Goal: Transaction & Acquisition: Purchase product/service

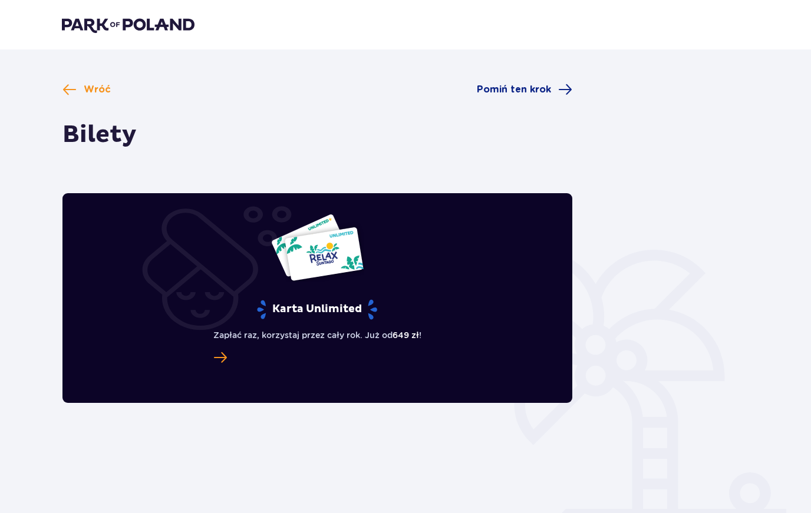
click at [548, 92] on span "Pomiń ten krok" at bounding box center [514, 89] width 74 height 13
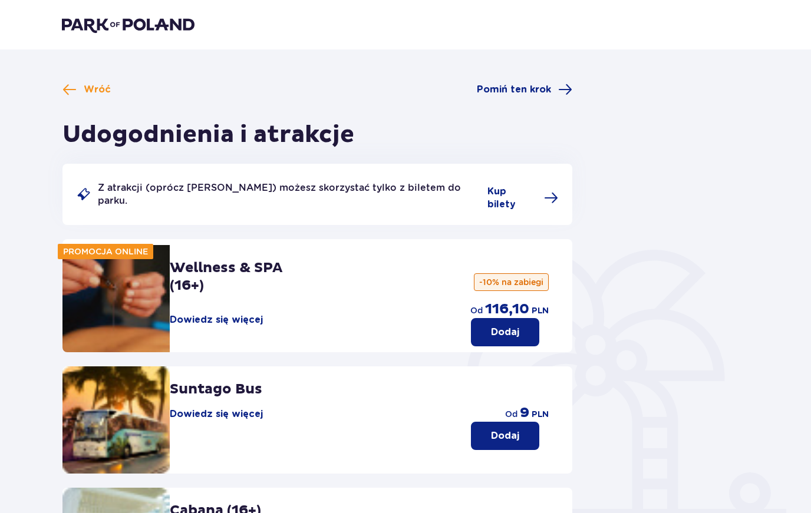
click at [103, 104] on div "Wróć Pomiń ten krok Udogodnienia i atrakcje Z atrakcji (oprócz Suntago Busa) mo…" at bounding box center [317, 443] width 510 height 722
click at [84, 92] on span "Wróć" at bounding box center [97, 89] width 27 height 13
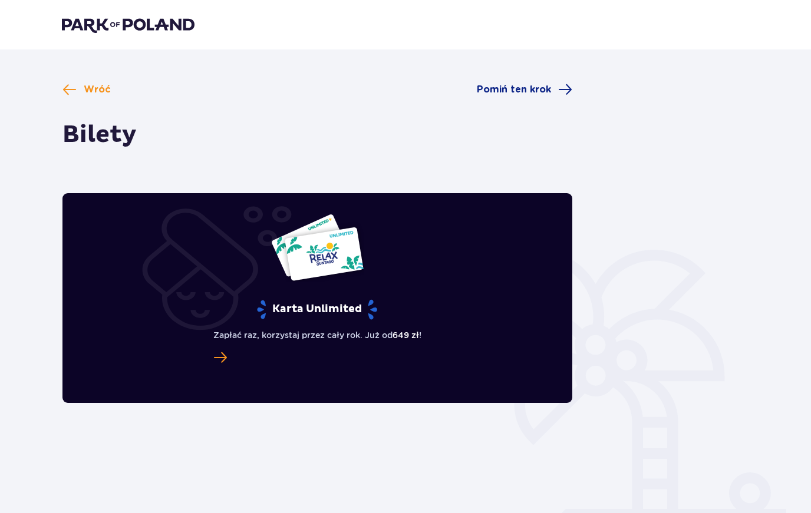
click at [86, 87] on span "Wróć" at bounding box center [97, 89] width 27 height 13
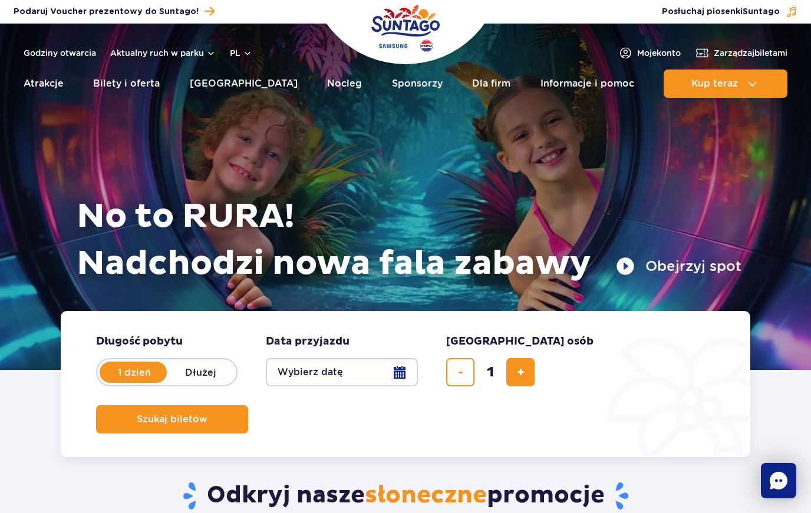
click at [370, 372] on button "Wybierz datę" at bounding box center [342, 372] width 152 height 28
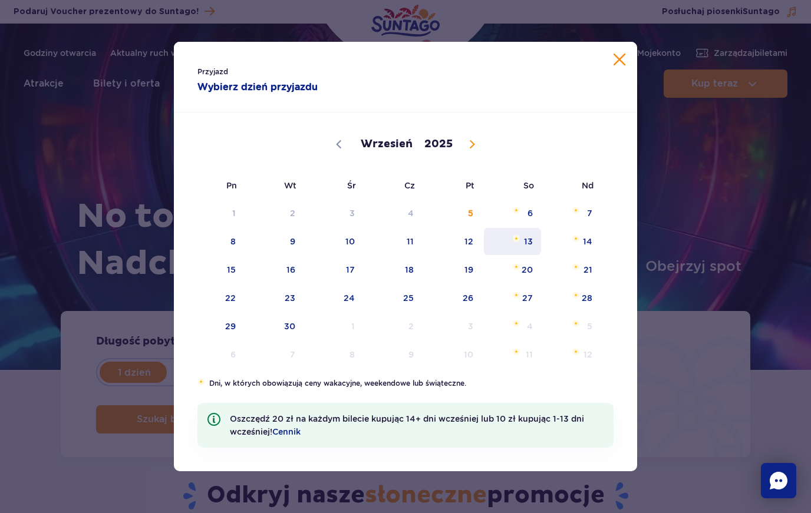
click at [527, 231] on span "13" at bounding box center [512, 241] width 60 height 27
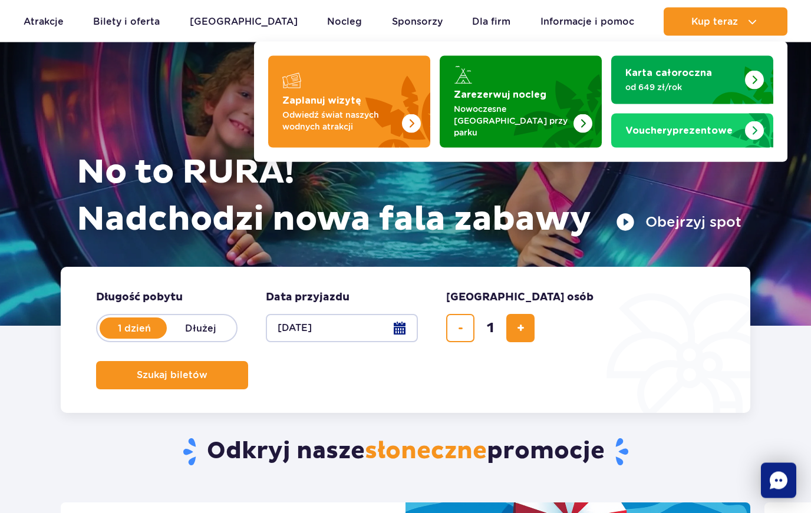
scroll to position [44, 0]
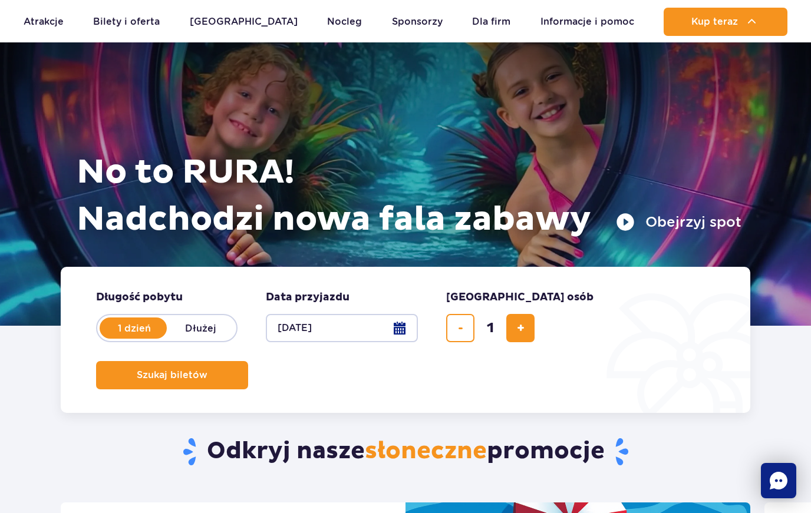
click at [207, 370] on span "Szukaj biletów" at bounding box center [172, 375] width 71 height 11
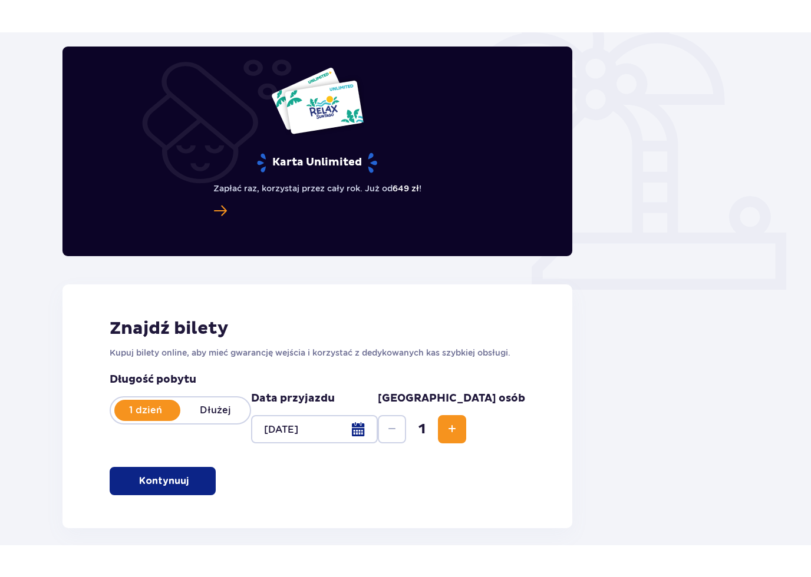
scroll to position [309, 0]
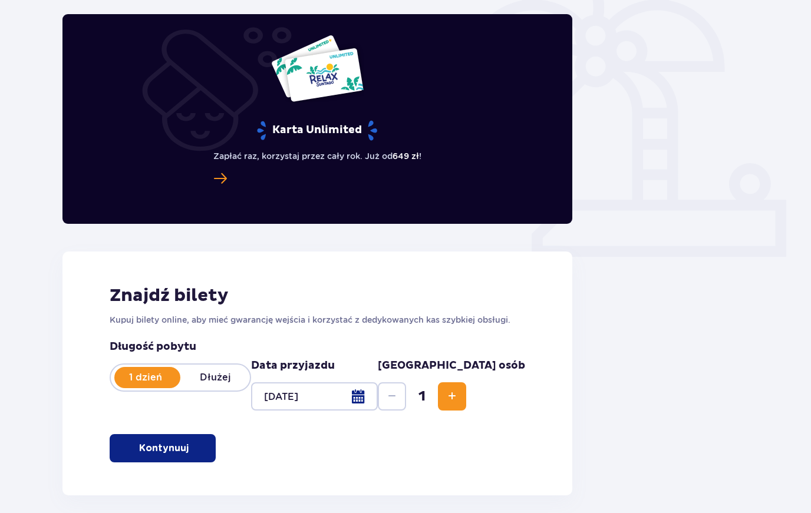
click at [466, 405] on button "Increase" at bounding box center [452, 396] width 28 height 28
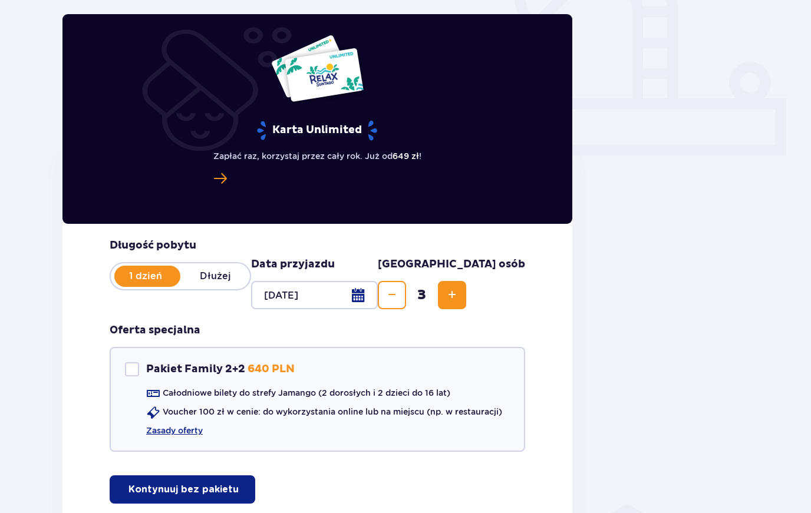
scroll to position [410, 0]
click at [378, 292] on div at bounding box center [314, 296] width 127 height 28
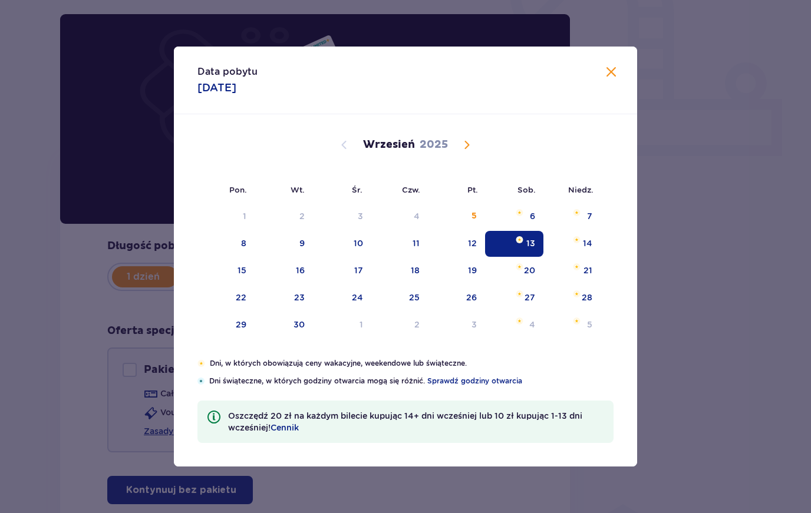
click at [530, 244] on div "13" at bounding box center [530, 243] width 9 height 12
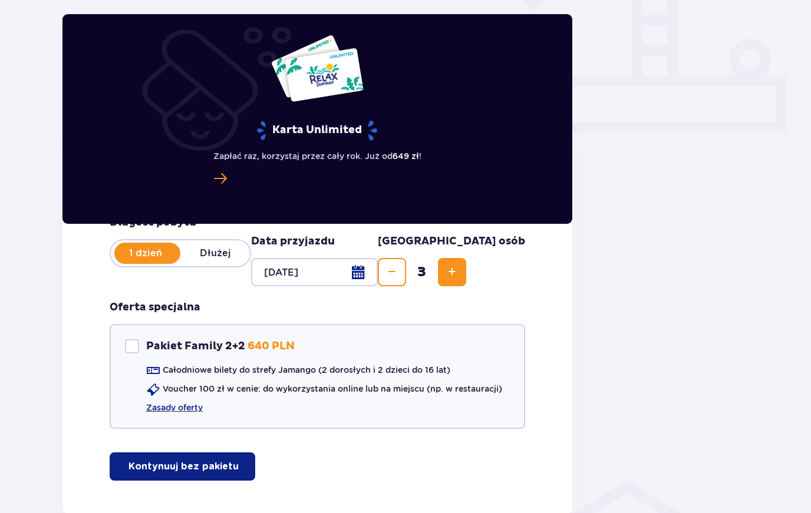
scroll to position [433, 0]
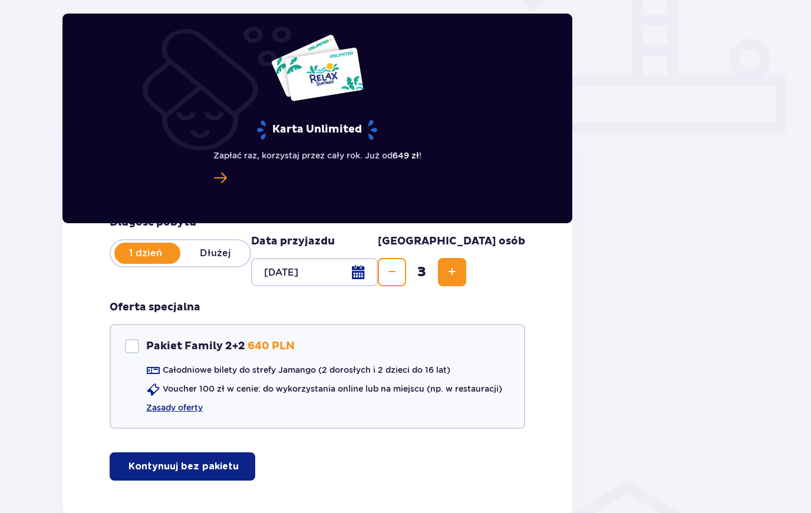
click at [235, 471] on span "button" at bounding box center [240, 467] width 12 height 12
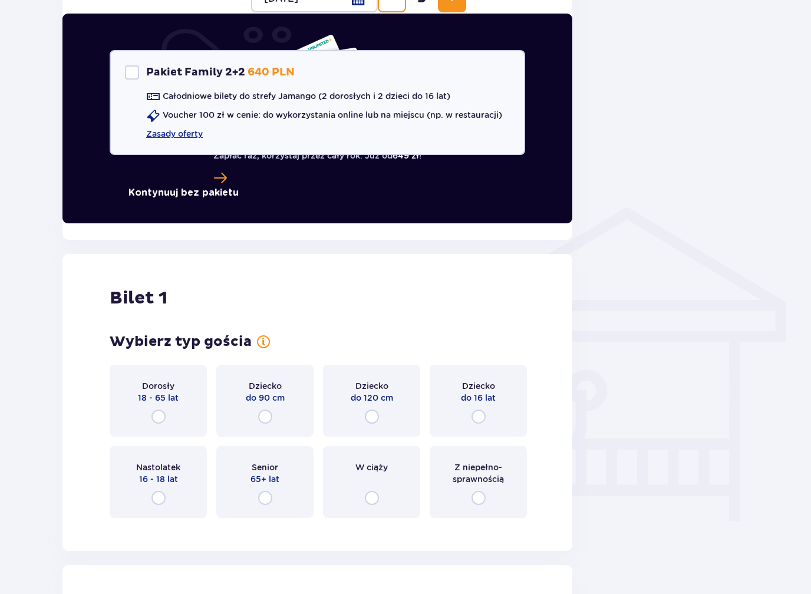
scroll to position [708, 0]
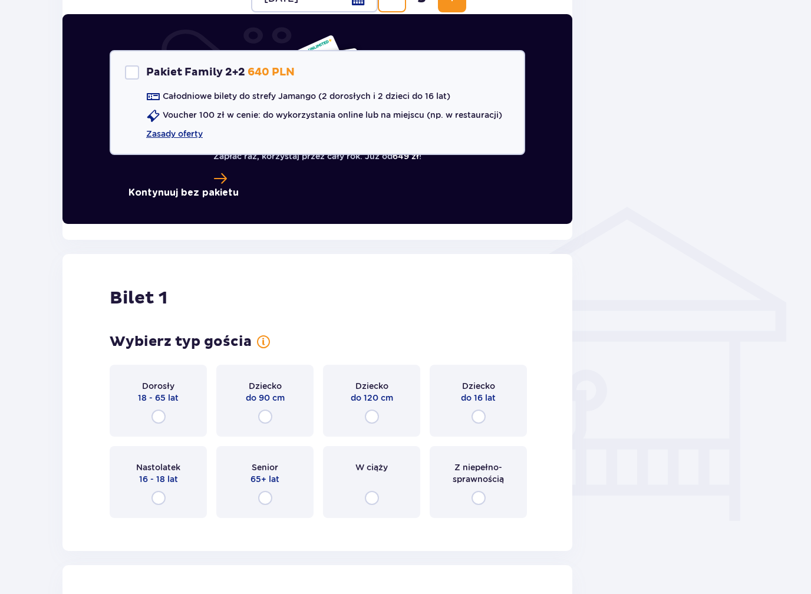
click at [163, 418] on input "radio" at bounding box center [158, 416] width 14 height 14
radio input "true"
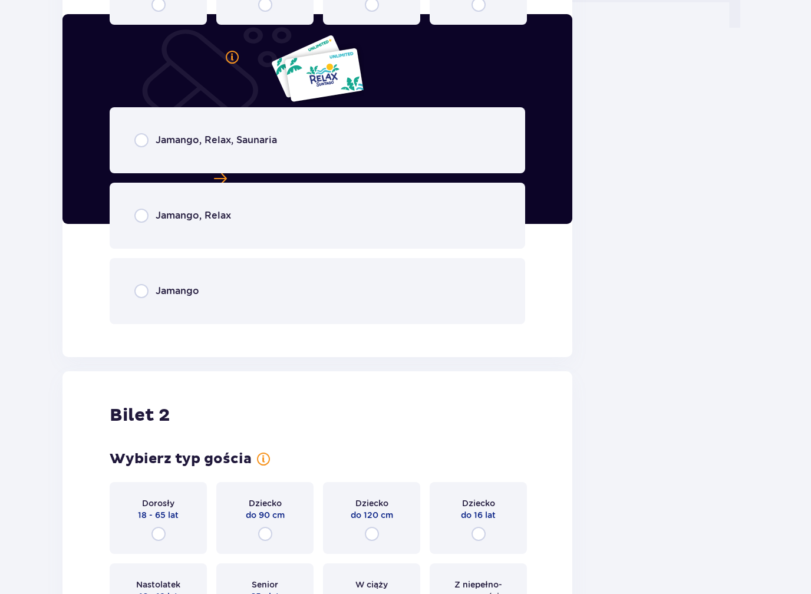
scroll to position [1204, 0]
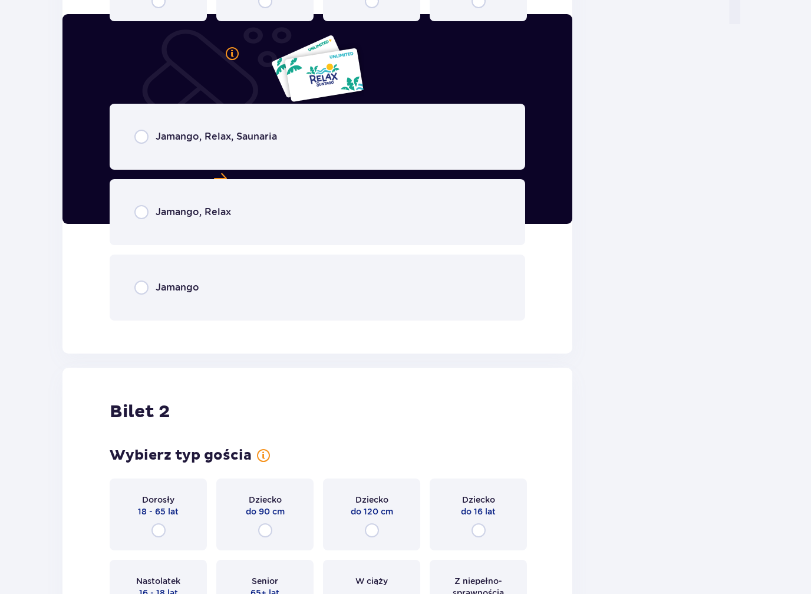
click at [431, 295] on div "Jamango" at bounding box center [317, 288] width 415 height 66
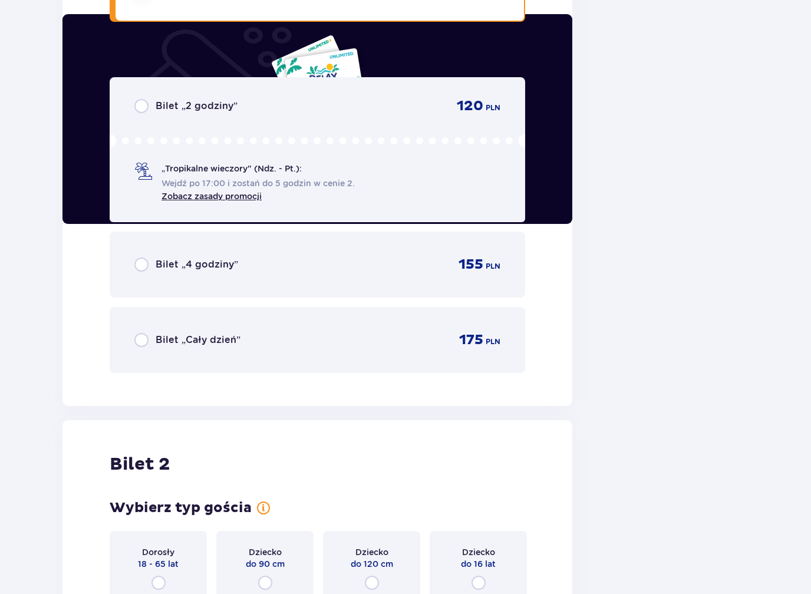
scroll to position [1503, 0]
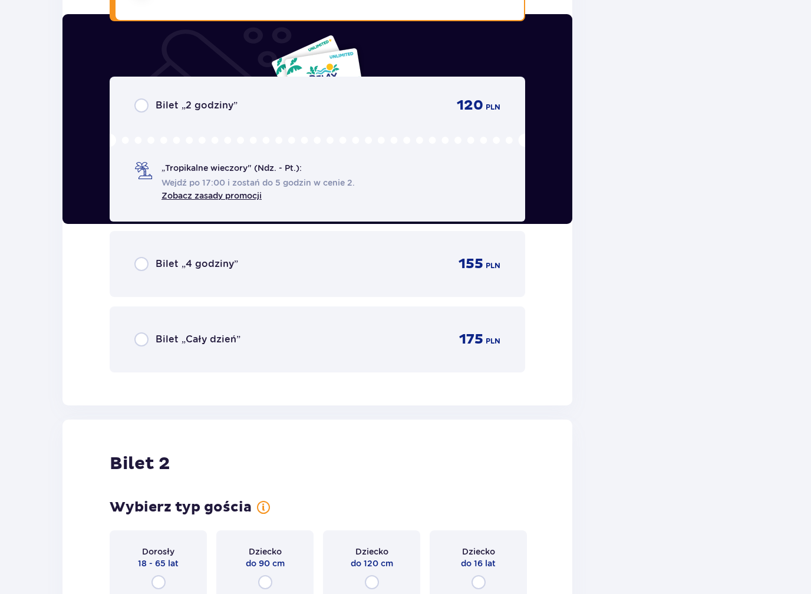
click at [407, 342] on div "Bilet „Cały dzień” 175 PLN" at bounding box center [317, 339] width 366 height 18
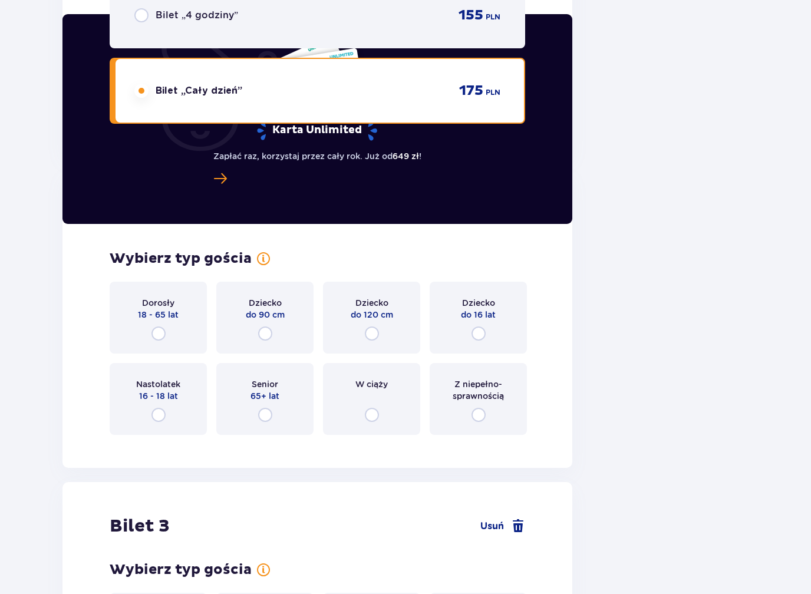
scroll to position [1757, 0]
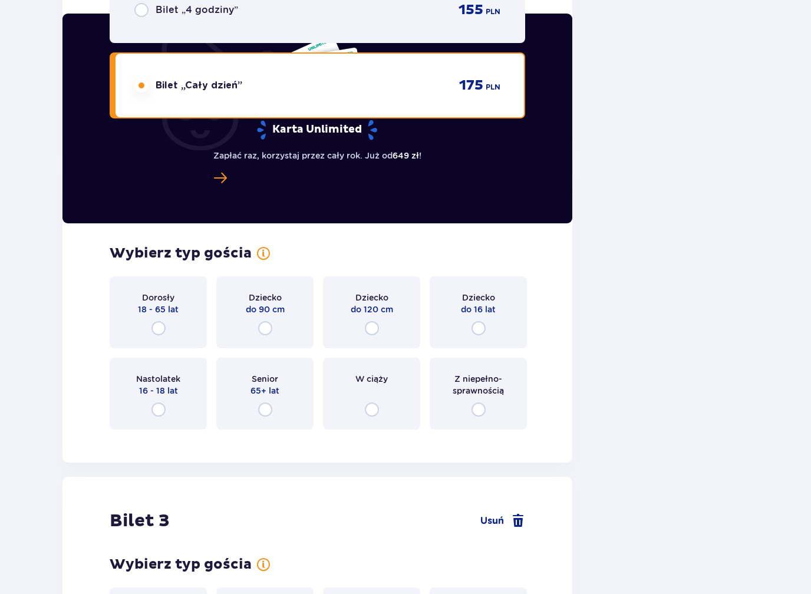
click at [492, 329] on div "Dziecko do 16 lat" at bounding box center [477, 313] width 97 height 72
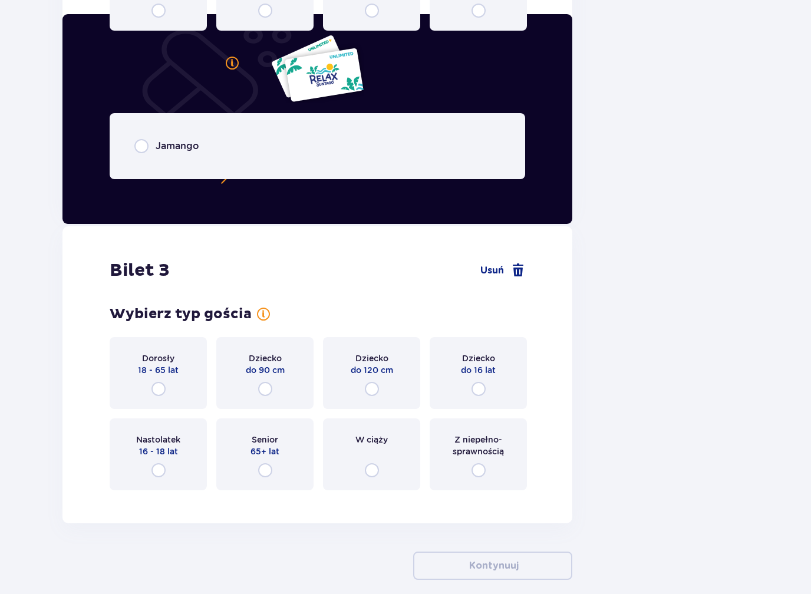
scroll to position [2164, 0]
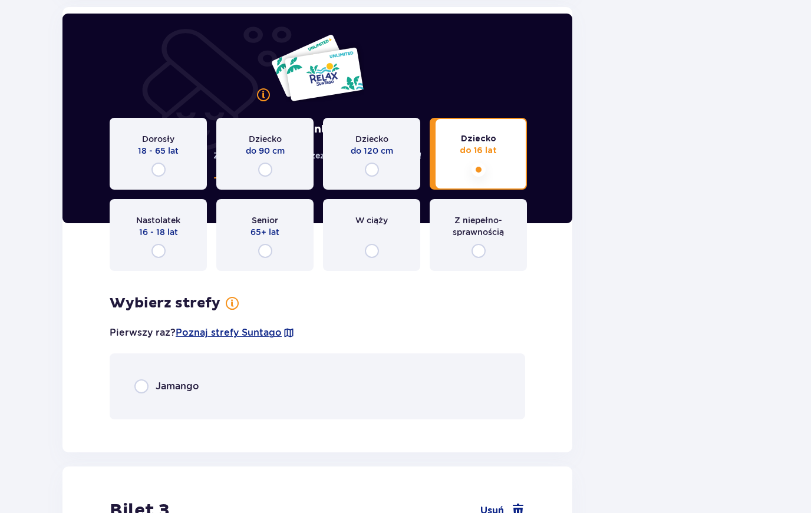
click at [449, 372] on div "Jamango" at bounding box center [317, 387] width 415 height 66
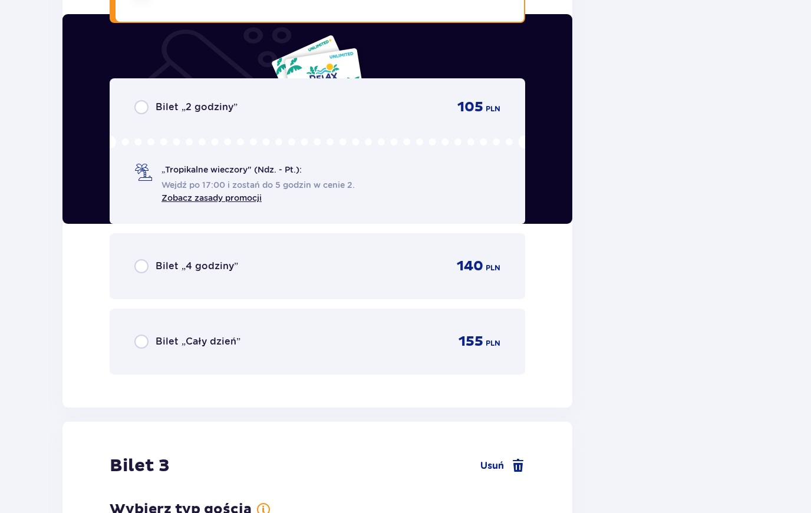
scroll to position [2313, 0]
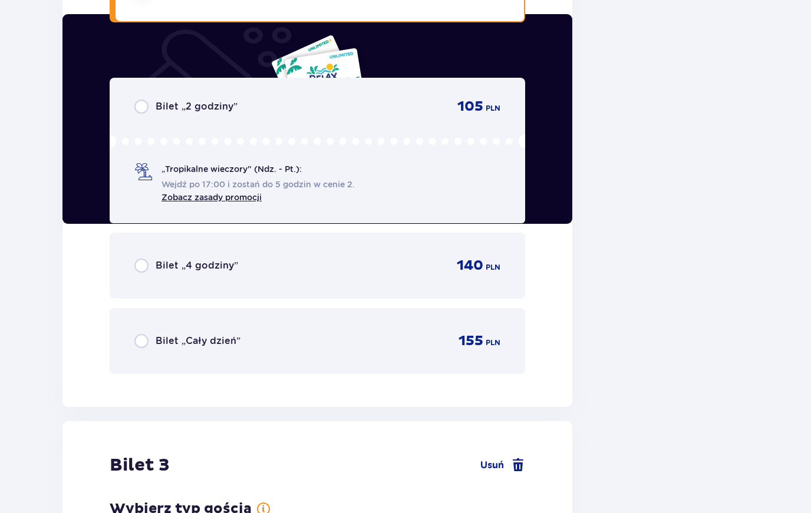
click at [468, 345] on p "155" at bounding box center [470, 341] width 25 height 18
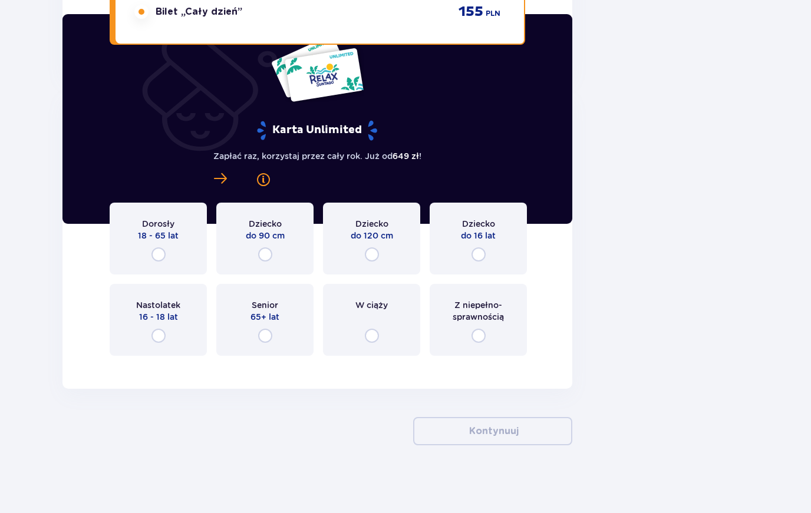
scroll to position [2643, 0]
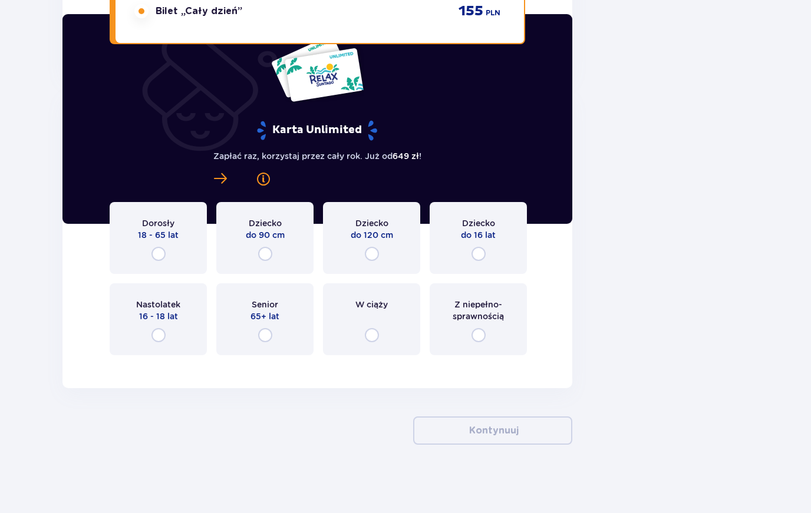
click at [496, 256] on div "Dziecko do 16 lat" at bounding box center [477, 238] width 97 height 72
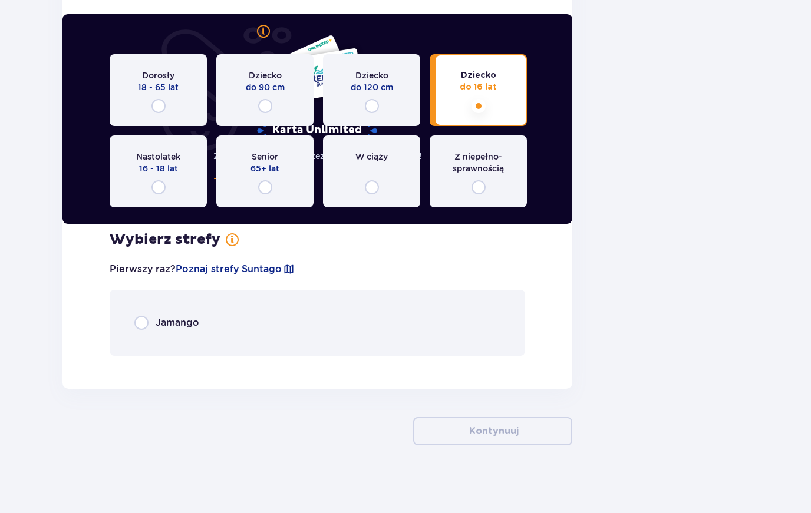
scroll to position [2791, 0]
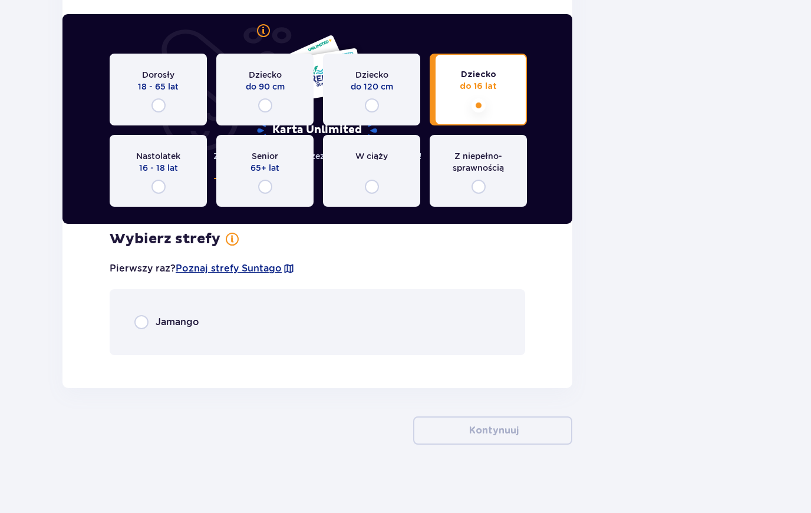
click at [447, 330] on div "Jamango" at bounding box center [317, 322] width 415 height 66
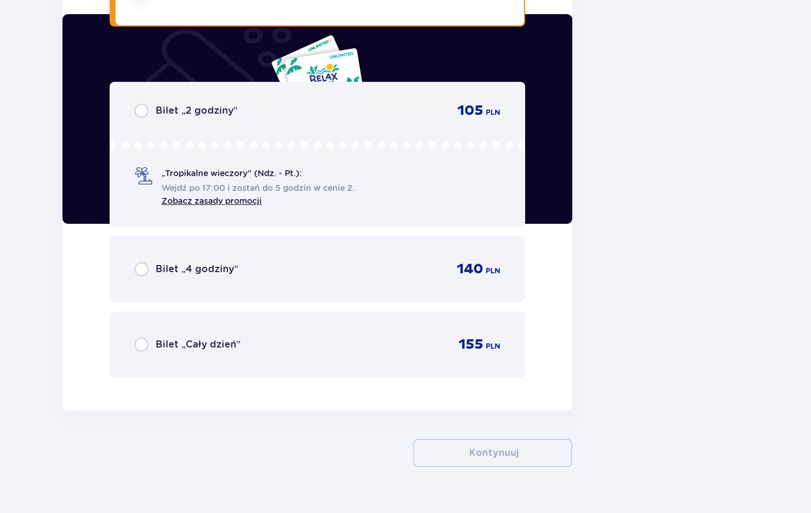
scroll to position [3122, 0]
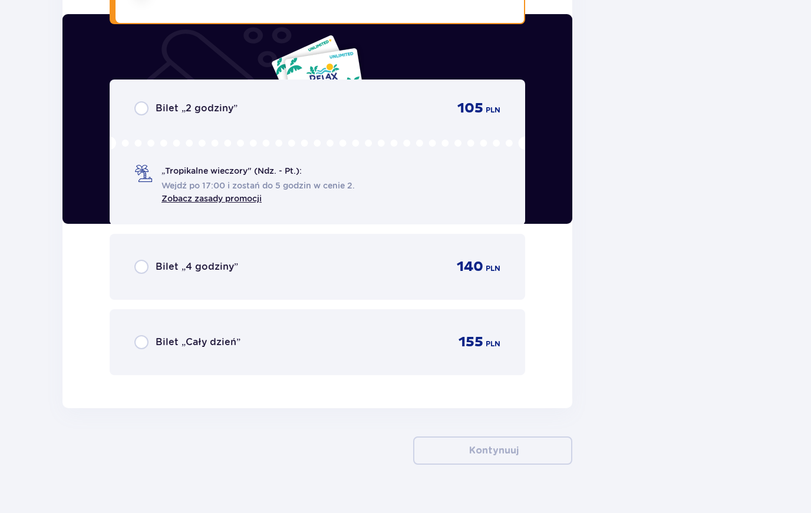
click at [450, 335] on div "155 PLN" at bounding box center [473, 342] width 53 height 18
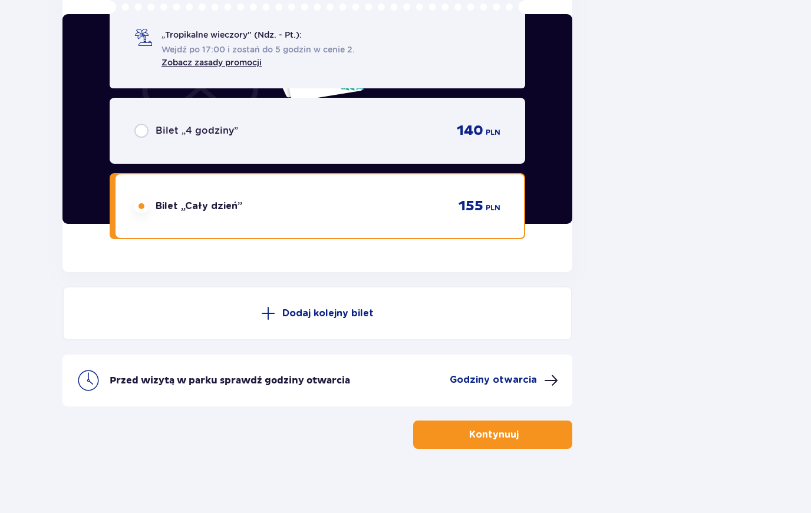
scroll to position [3261, 0]
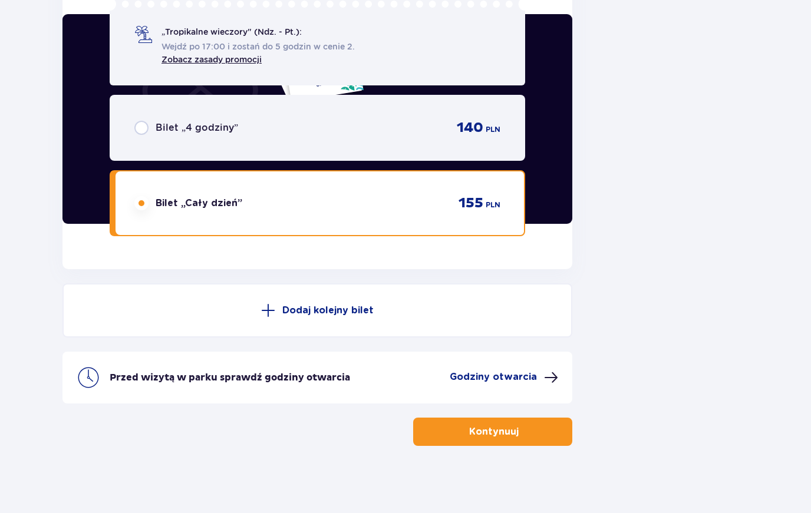
click at [464, 432] on button "Kontynuuj" at bounding box center [492, 432] width 159 height 28
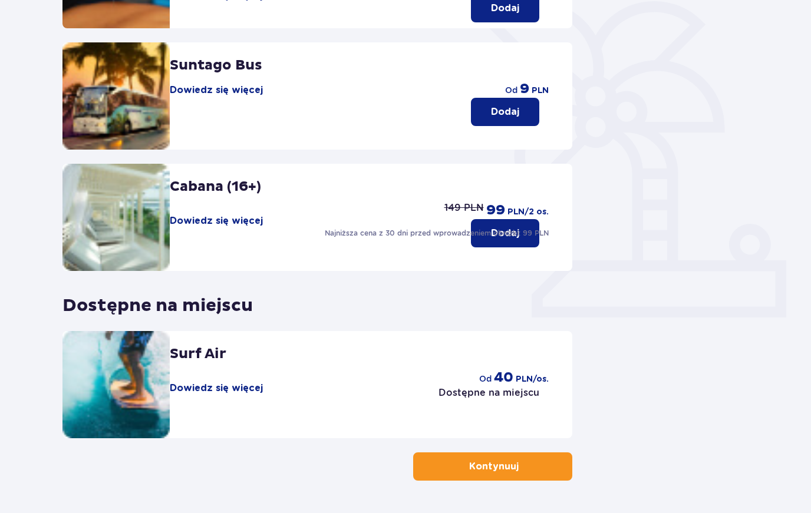
click at [471, 470] on p "Kontynuuj" at bounding box center [493, 466] width 49 height 13
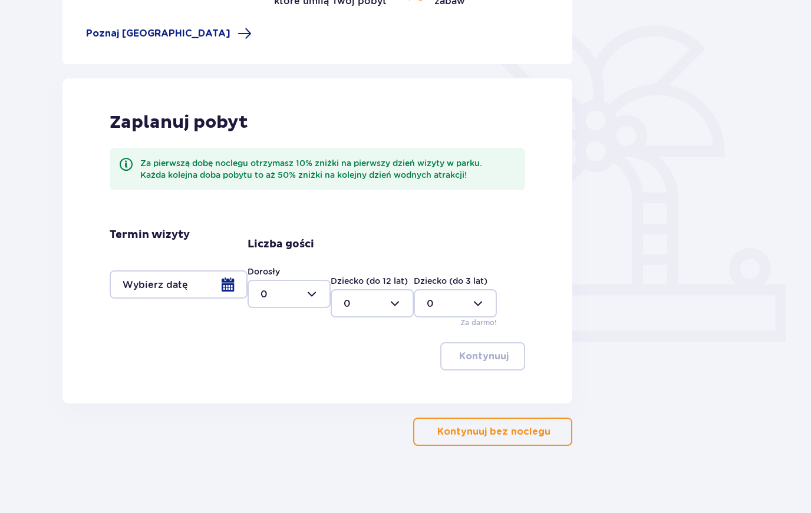
scroll to position [228, 0]
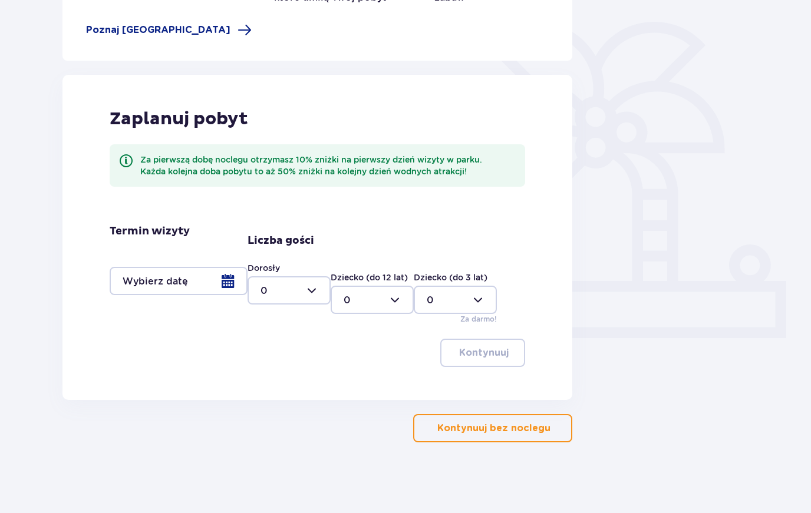
click at [499, 427] on p "Kontynuuj bez noclegu" at bounding box center [493, 428] width 113 height 13
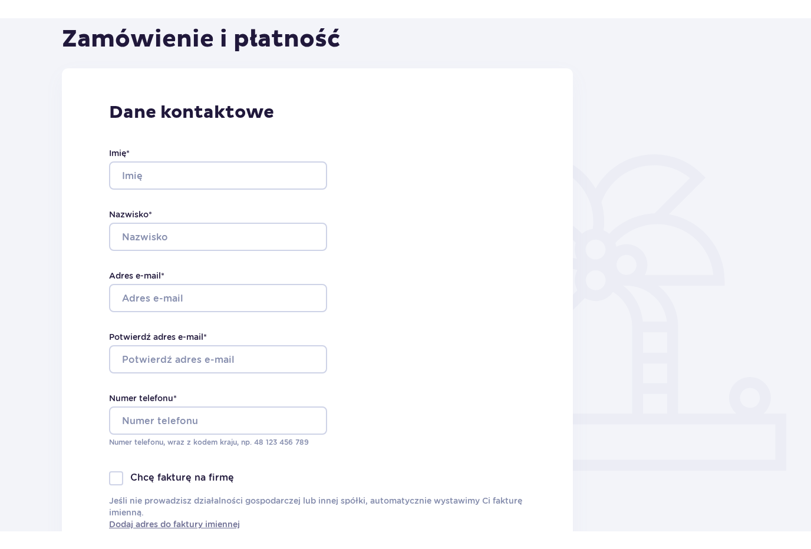
scroll to position [104, 0]
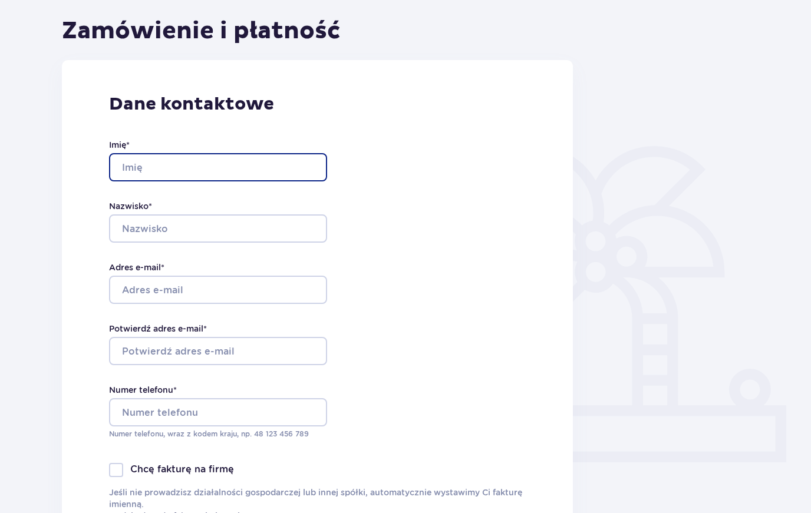
click at [156, 169] on input "Imię *" at bounding box center [218, 167] width 218 height 28
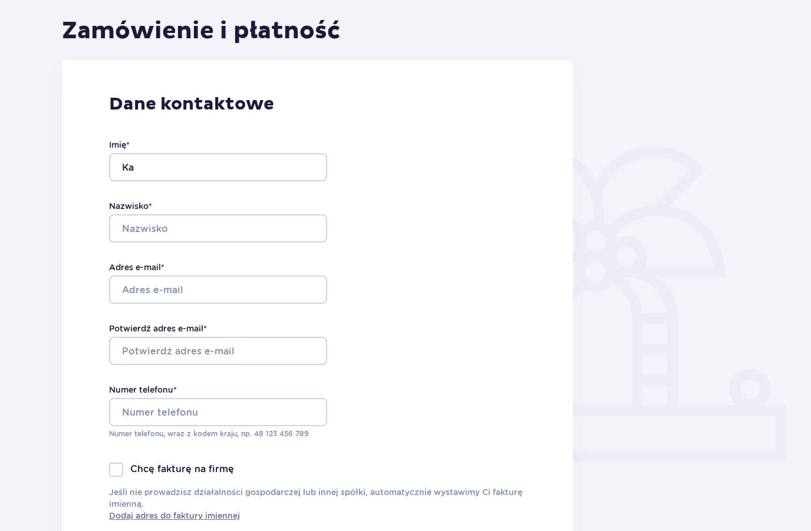
type input "KAMIL"
type input "OLEWIŃSKI"
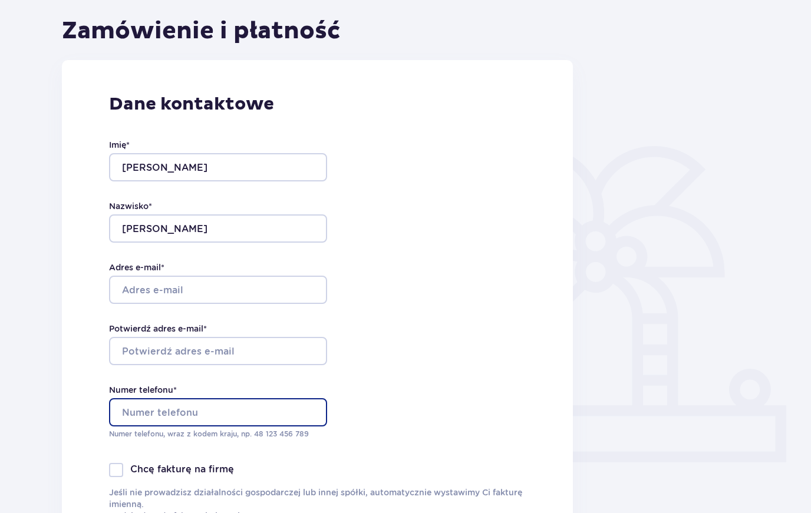
type input "608221147"
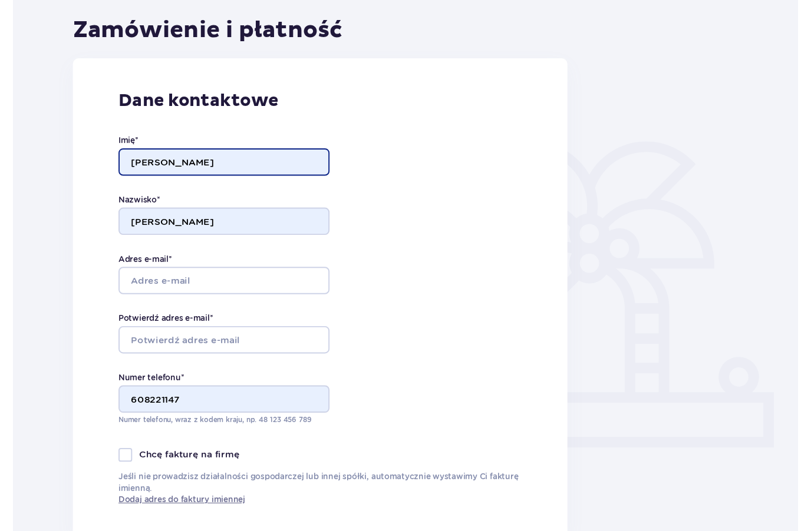
scroll to position [118, 0]
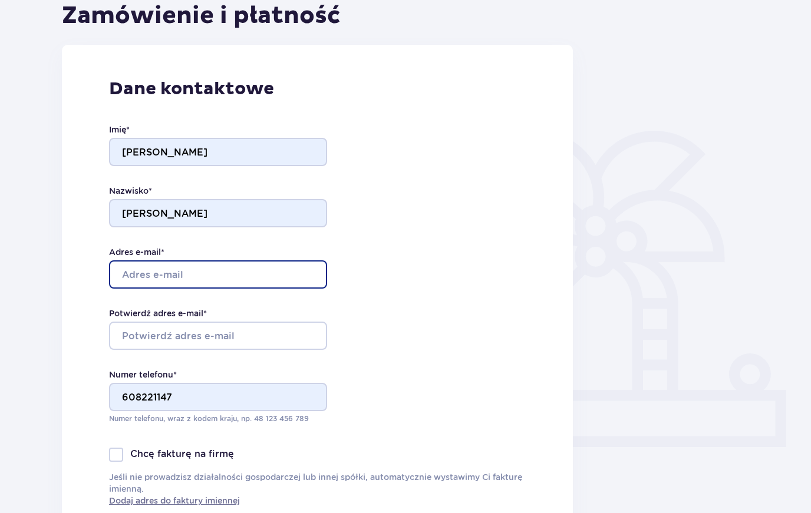
click at [164, 277] on input "Adres e-mail *" at bounding box center [218, 275] width 218 height 28
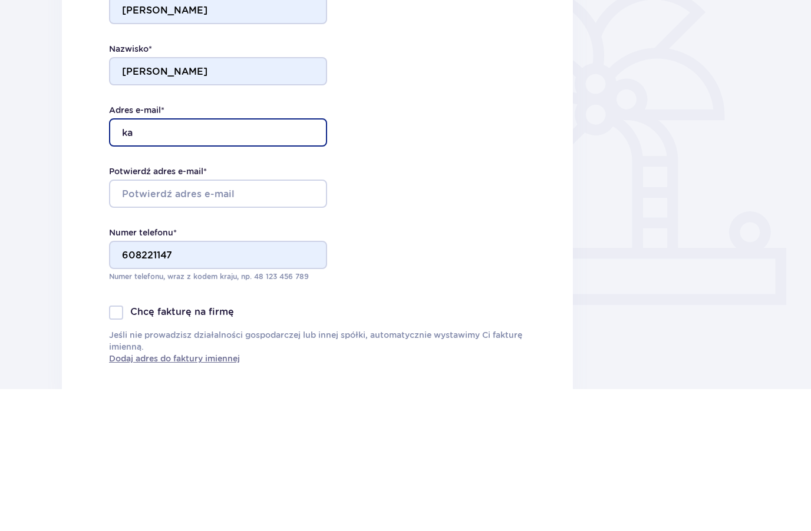
type input "k"
type input "[PERSON_NAME][EMAIL_ADDRESS][DOMAIN_NAME]"
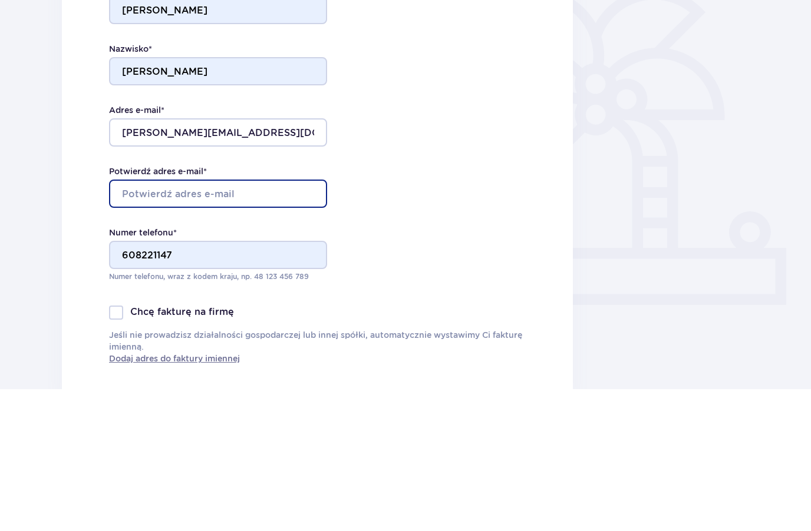
click at [126, 322] on input "Potwierdź adres e-mail *" at bounding box center [218, 336] width 218 height 28
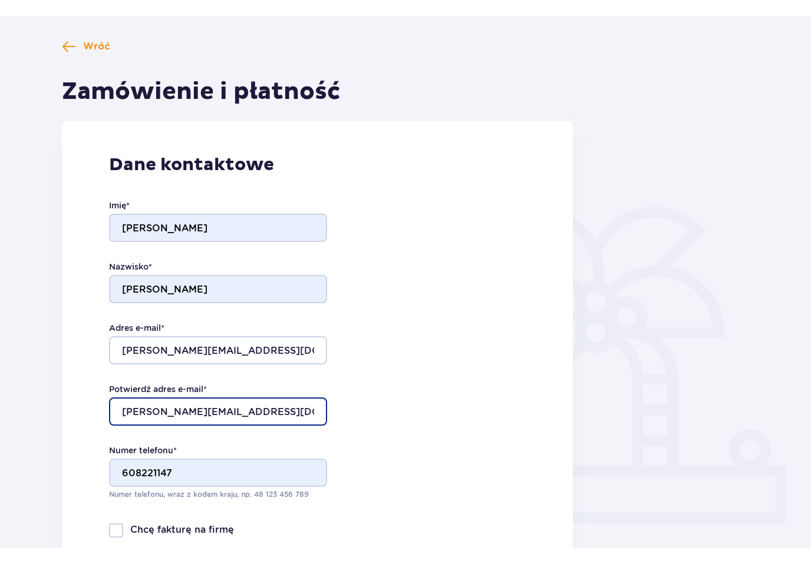
scroll to position [28, 0]
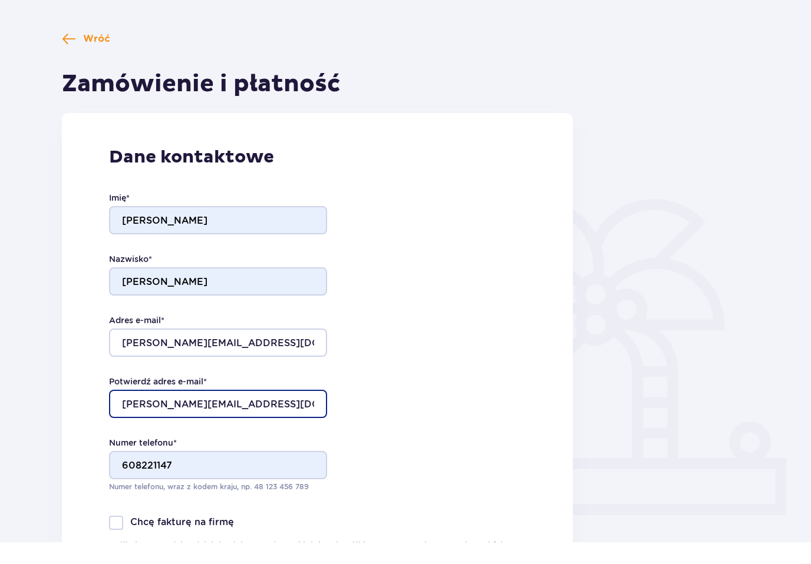
type input "[PERSON_NAME][EMAIL_ADDRESS][DOMAIN_NAME]"
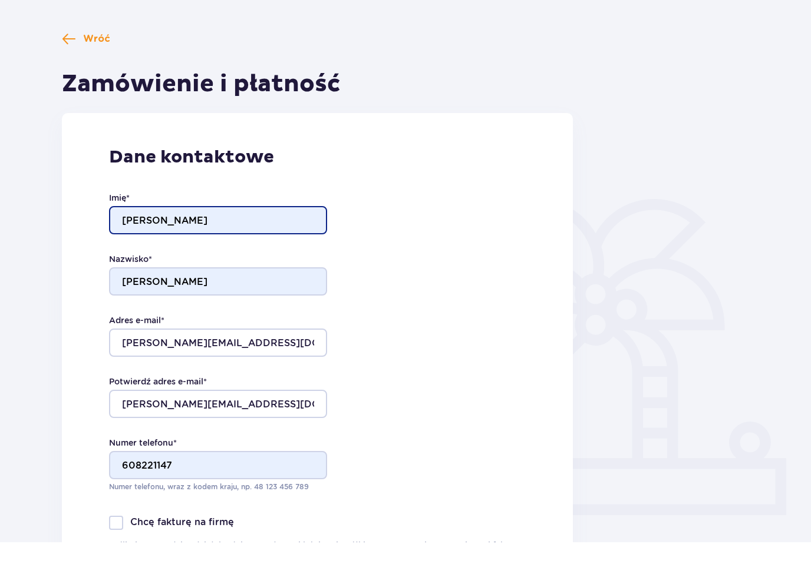
click at [179, 229] on input "KAMIL" at bounding box center [218, 243] width 218 height 28
click at [166, 229] on input "KAMIL" at bounding box center [218, 243] width 218 height 28
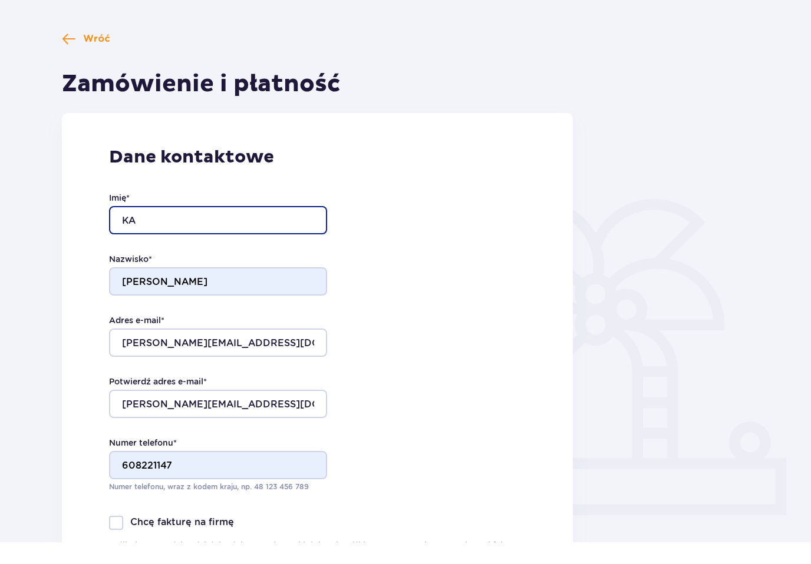
type input "K"
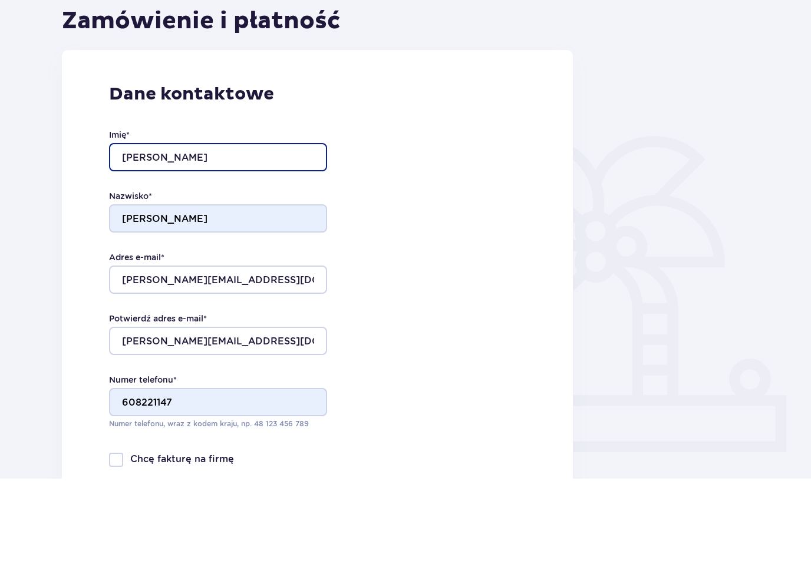
type input "Magdalena"
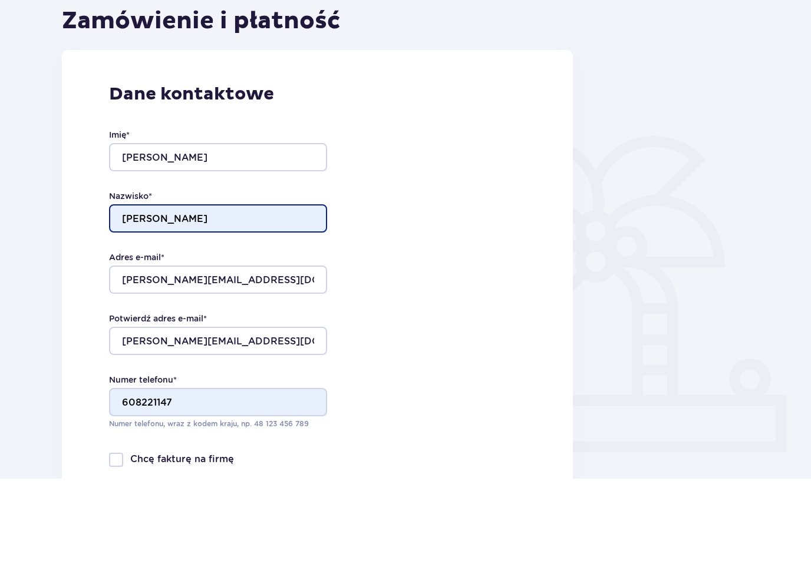
click at [187, 290] on input "OLEWIŃSKI" at bounding box center [218, 304] width 218 height 28
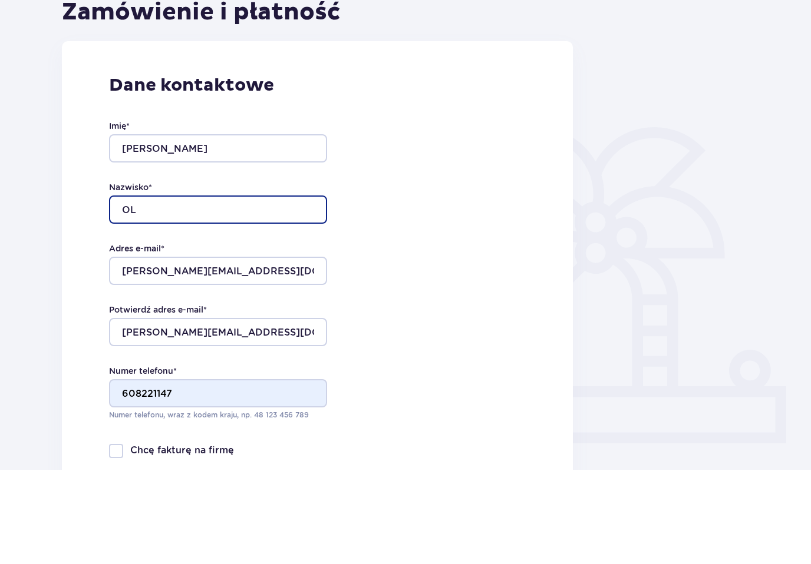
type input "O"
type input "Wilk"
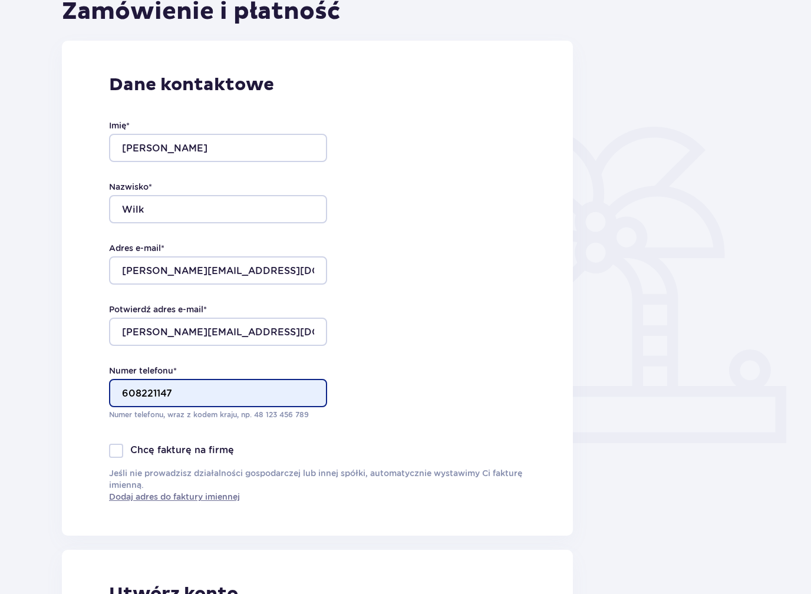
click at [220, 389] on input "608221147" at bounding box center [218, 393] width 218 height 28
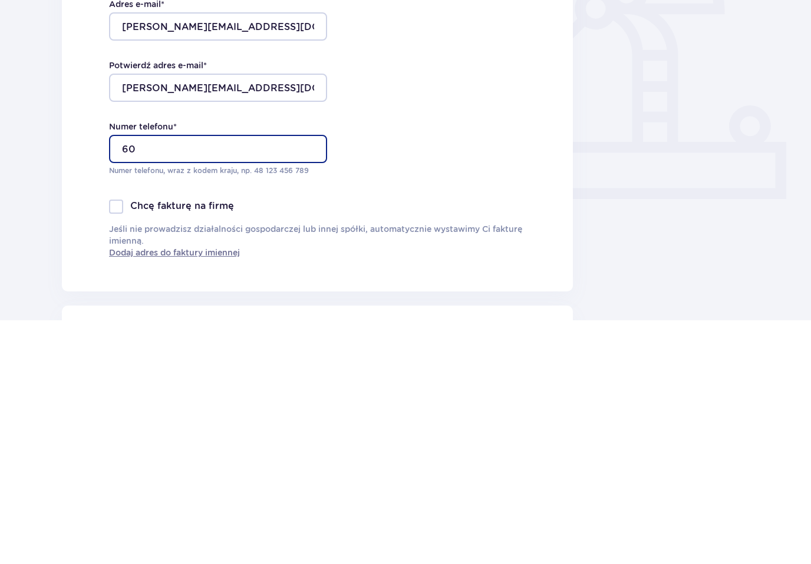
type input "6"
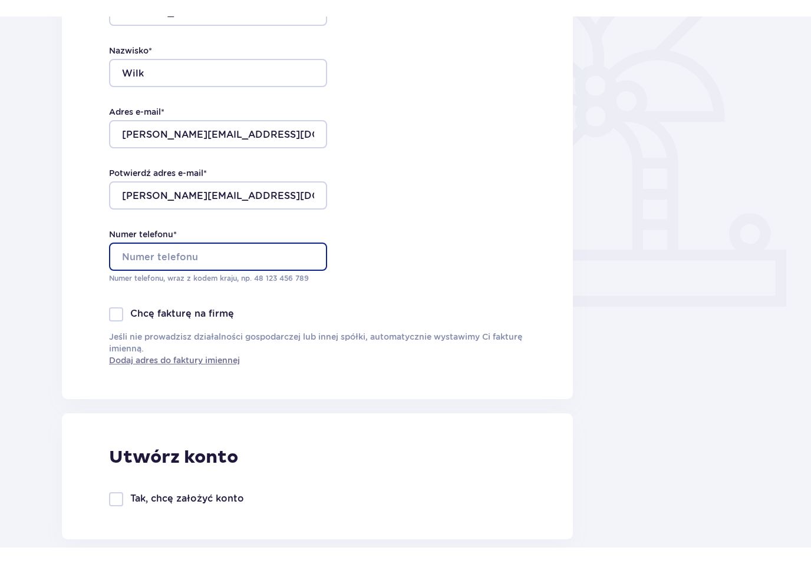
scroll to position [273, 0]
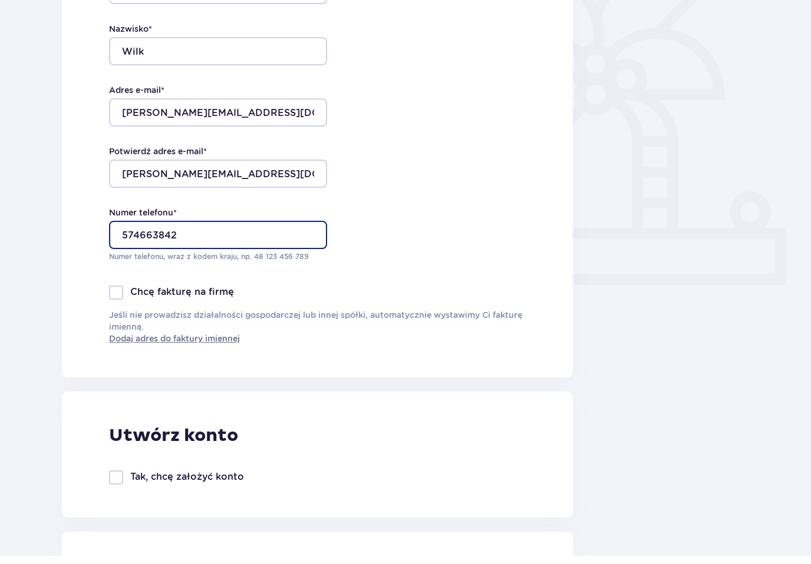
type input "574663842"
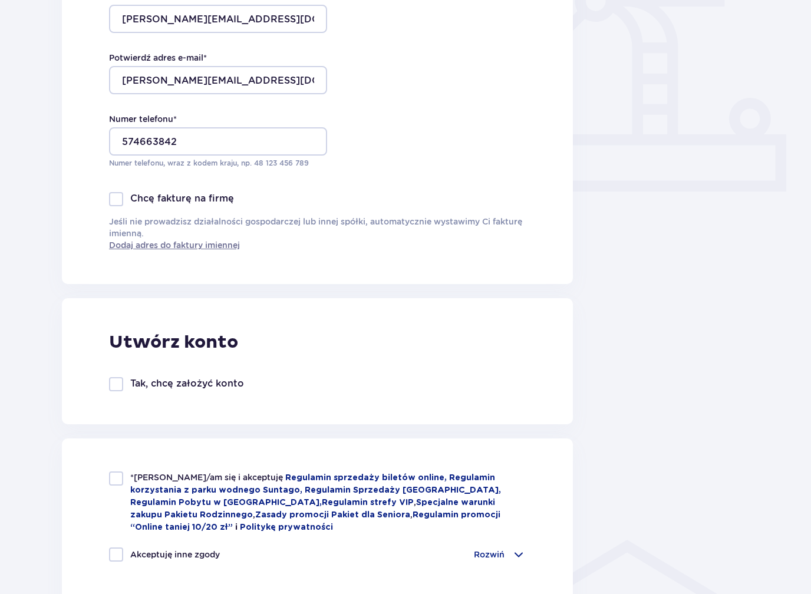
scroll to position [376, 0]
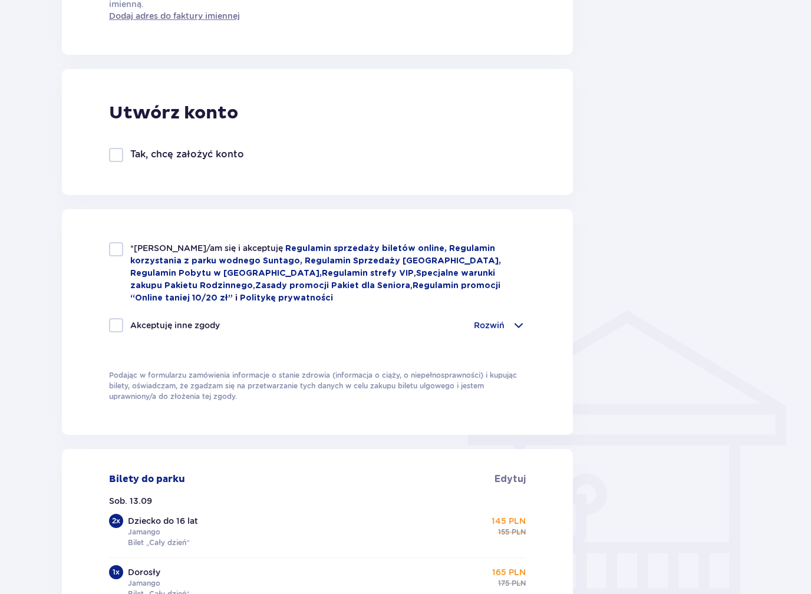
click at [126, 251] on div "*Zapoznałem/am się i akceptuję Regulamin sprzedaży biletów online, Regulamin ko…" at bounding box center [317, 274] width 417 height 62
checkbox input "true"
click at [123, 328] on div at bounding box center [116, 325] width 14 height 14
checkbox input "true"
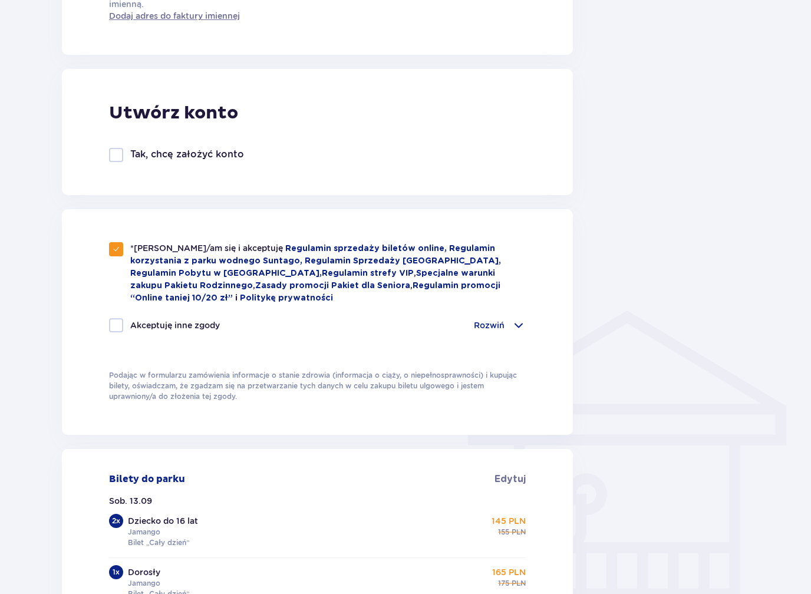
checkbox input "true"
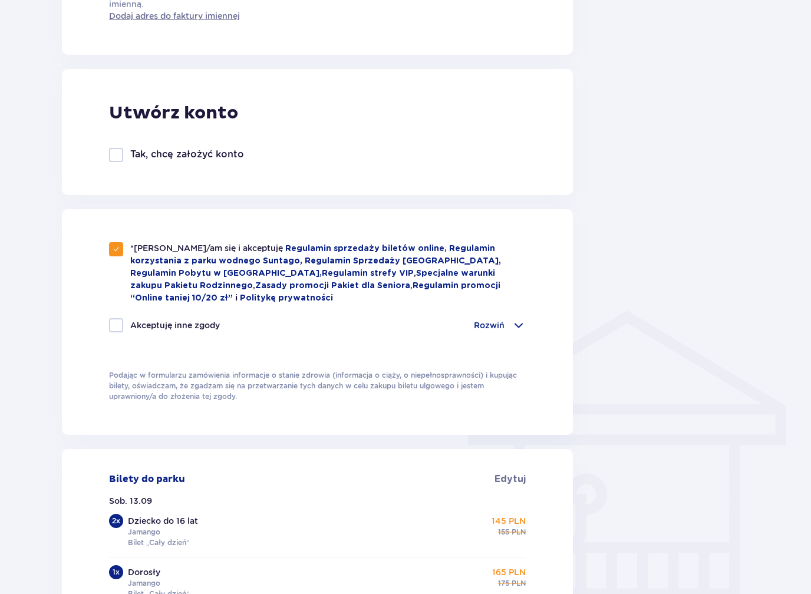
checkbox input "true"
click at [478, 332] on div "Rozwiń" at bounding box center [500, 325] width 52 height 14
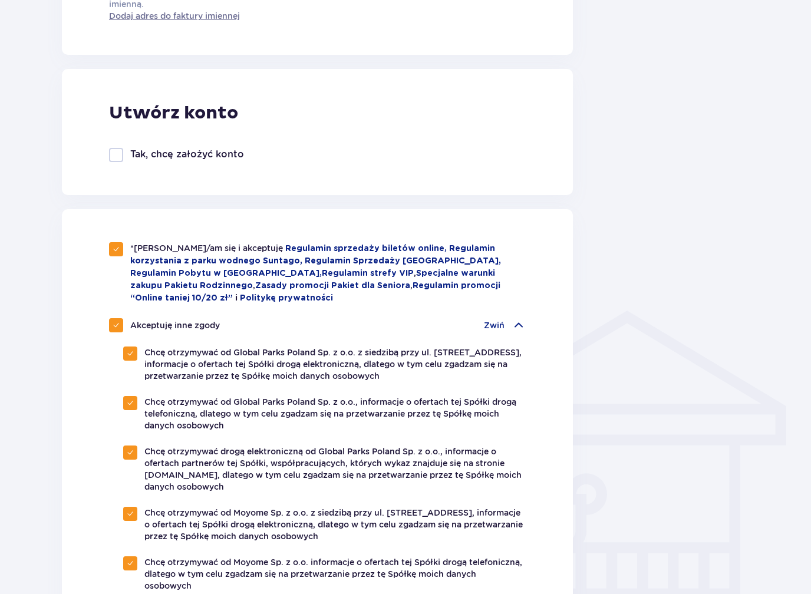
click at [484, 328] on p "Zwiń" at bounding box center [494, 325] width 21 height 12
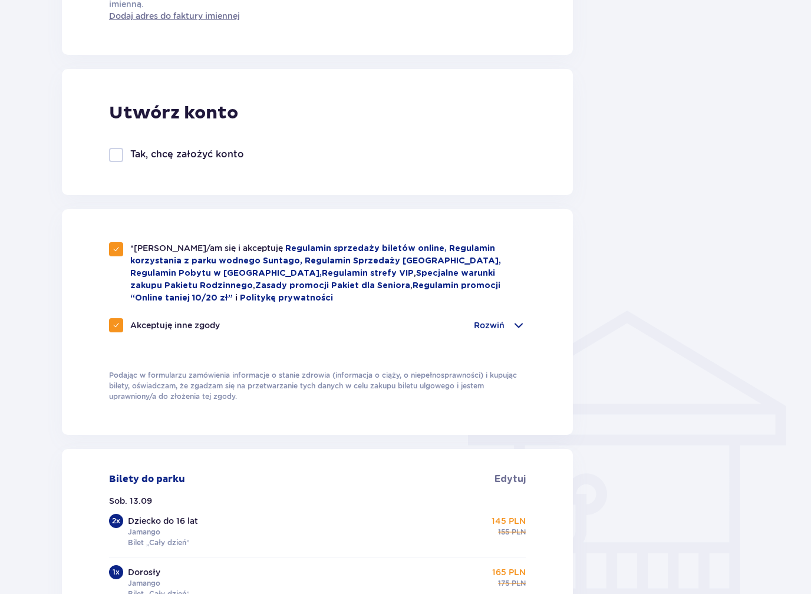
click at [113, 332] on div at bounding box center [116, 325] width 14 height 14
checkbox input "false"
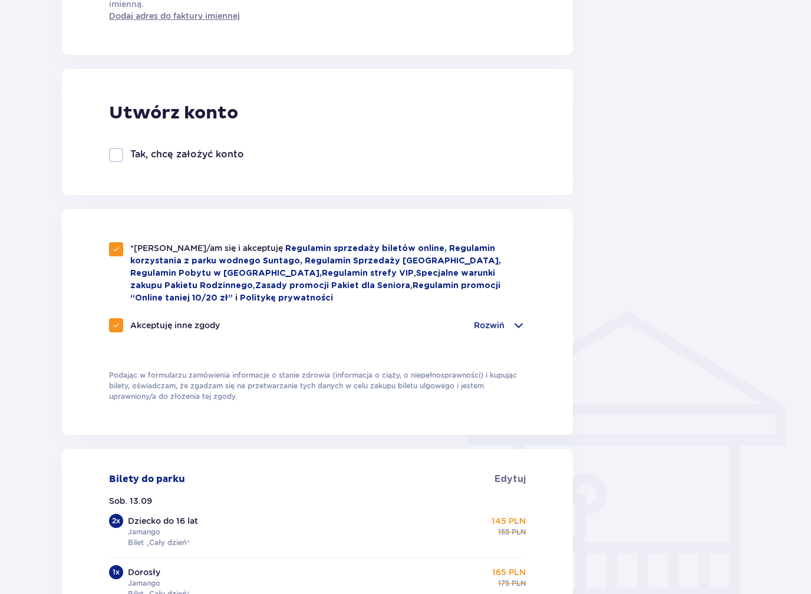
checkbox input "false"
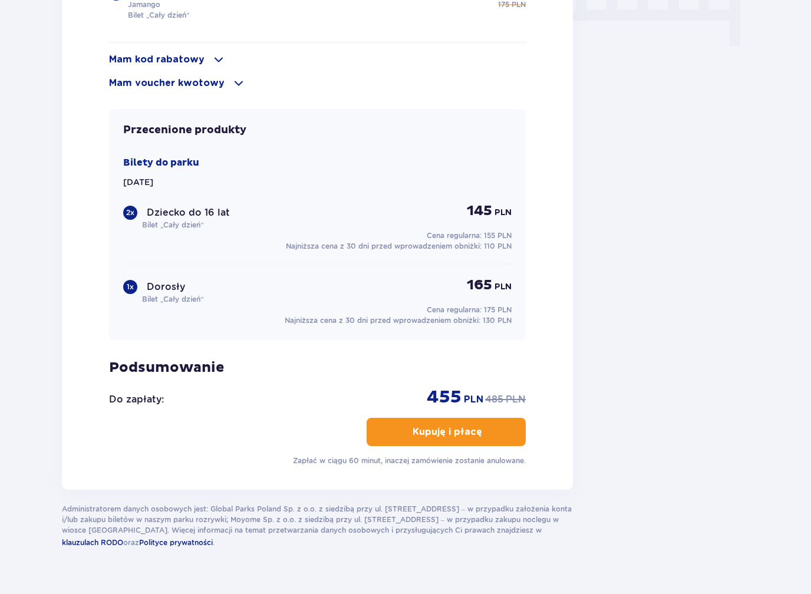
scroll to position [1185, 0]
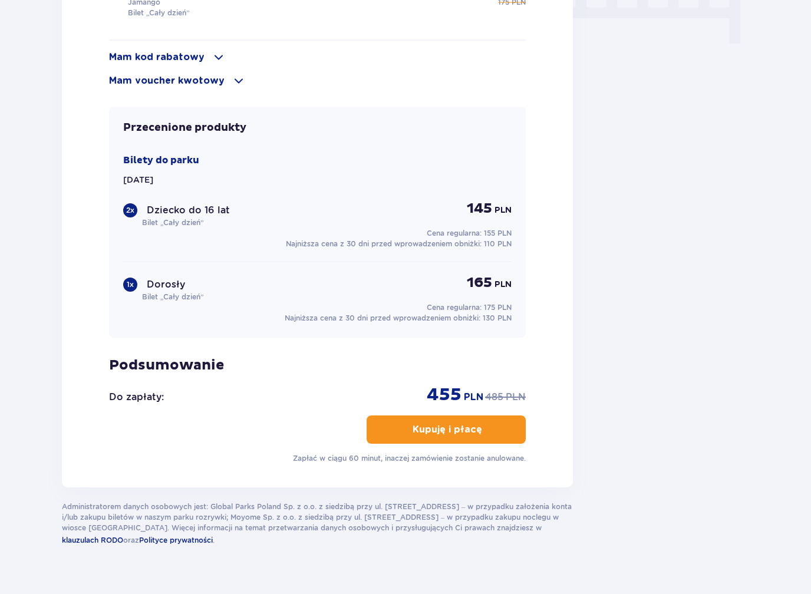
click at [440, 429] on p "Kupuję i płacę" at bounding box center [447, 429] width 70 height 13
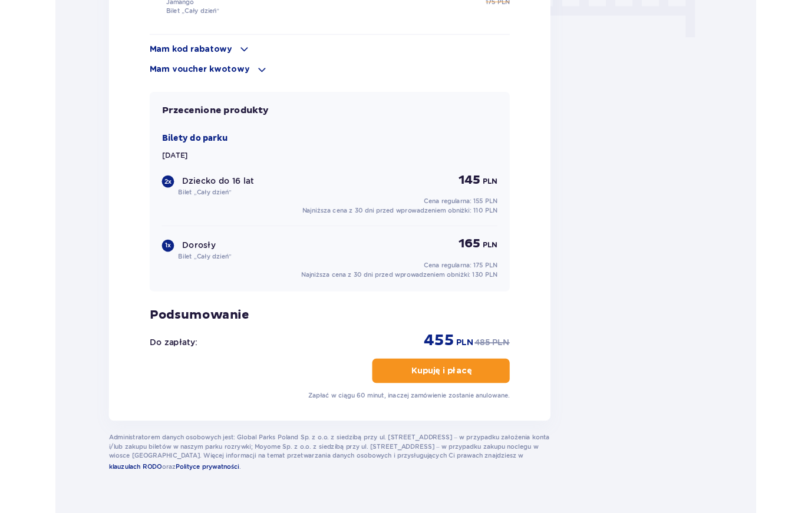
scroll to position [1218, 0]
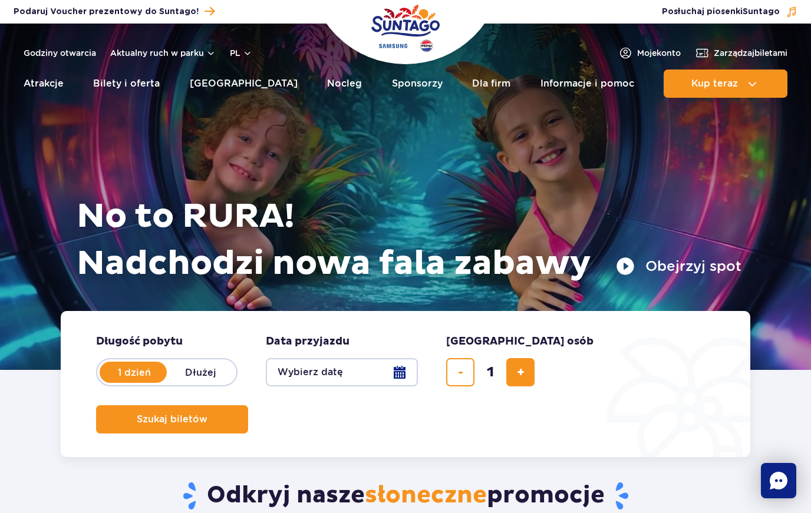
click at [346, 379] on button "Wybierz datę" at bounding box center [342, 372] width 152 height 28
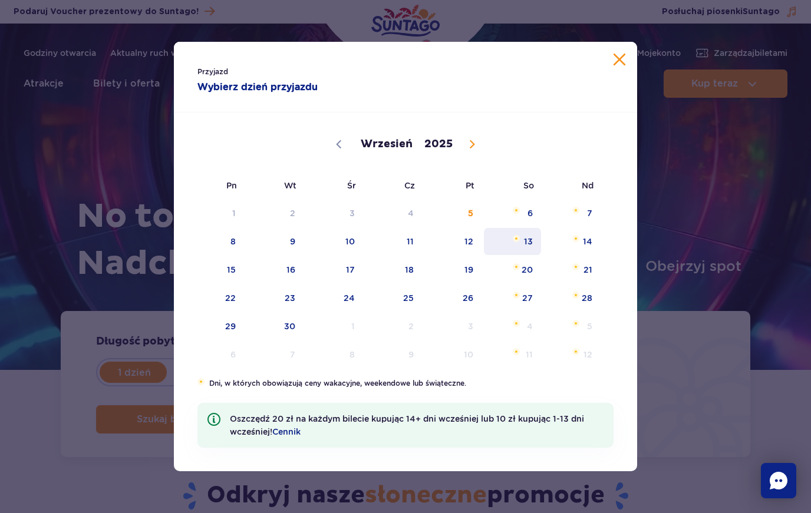
click at [522, 244] on span "13" at bounding box center [512, 241] width 60 height 27
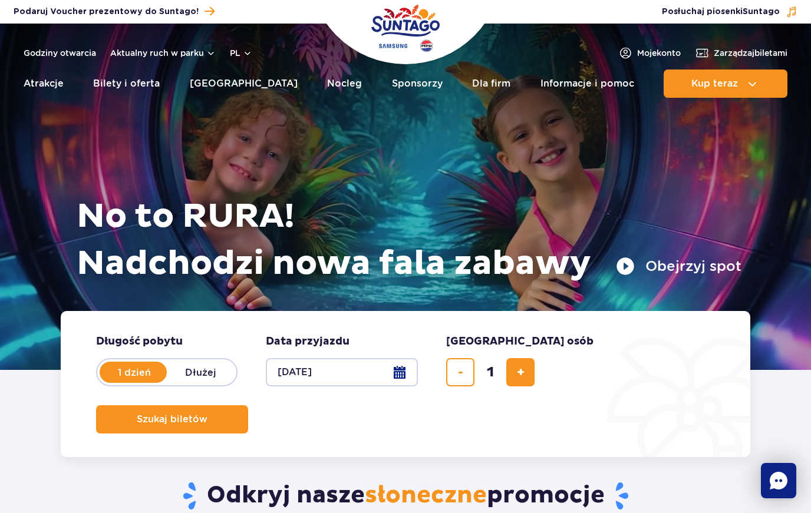
click at [207, 414] on span "Szukaj biletów" at bounding box center [172, 419] width 71 height 11
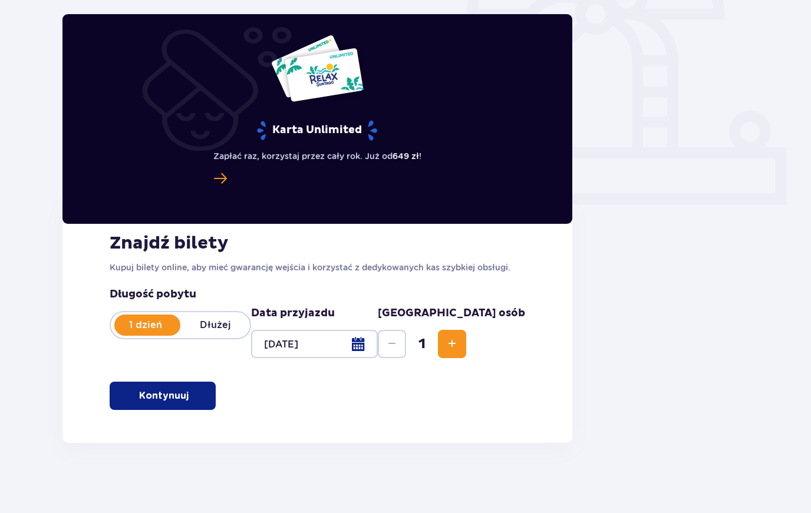
scroll to position [362, 0]
click at [188, 396] on span "button" at bounding box center [190, 395] width 12 height 12
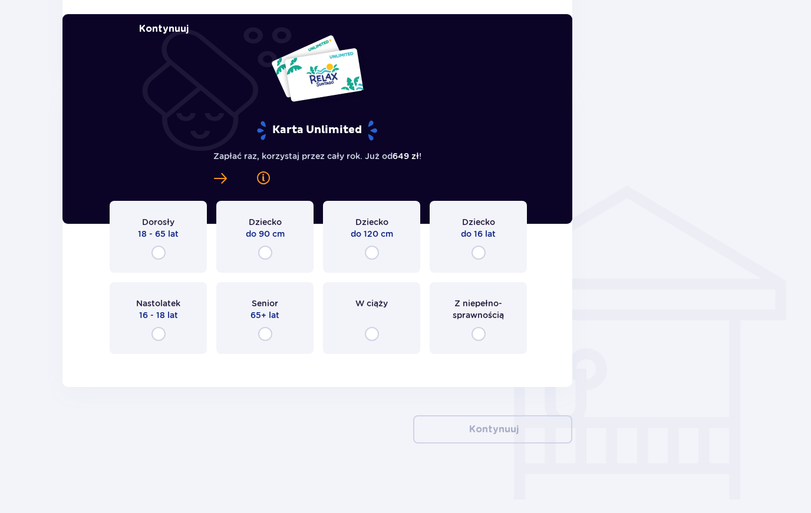
scroll to position [730, 0]
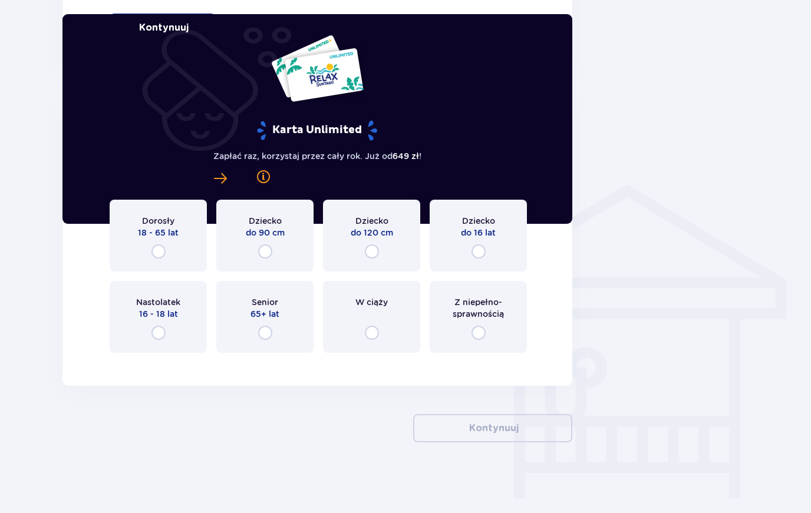
click at [173, 226] on p "Dorosły" at bounding box center [158, 221] width 32 height 12
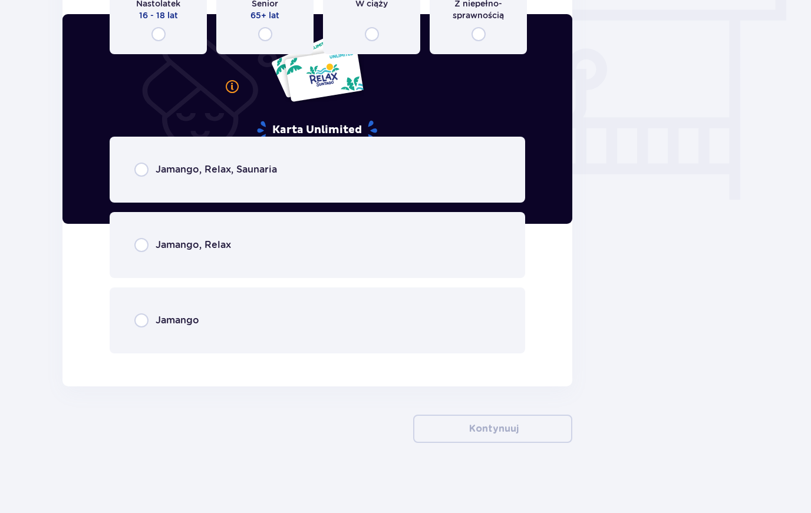
scroll to position [1029, 0]
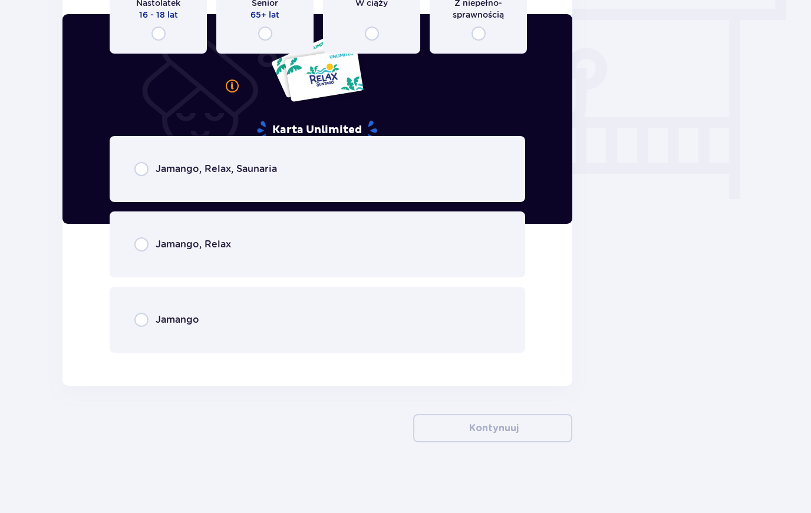
click at [293, 250] on div "Jamango, Relax" at bounding box center [317, 244] width 415 height 66
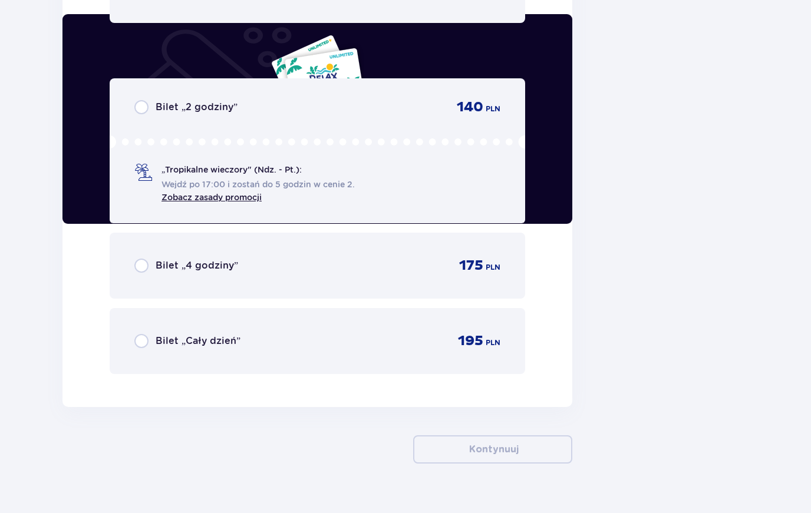
scroll to position [1361, 0]
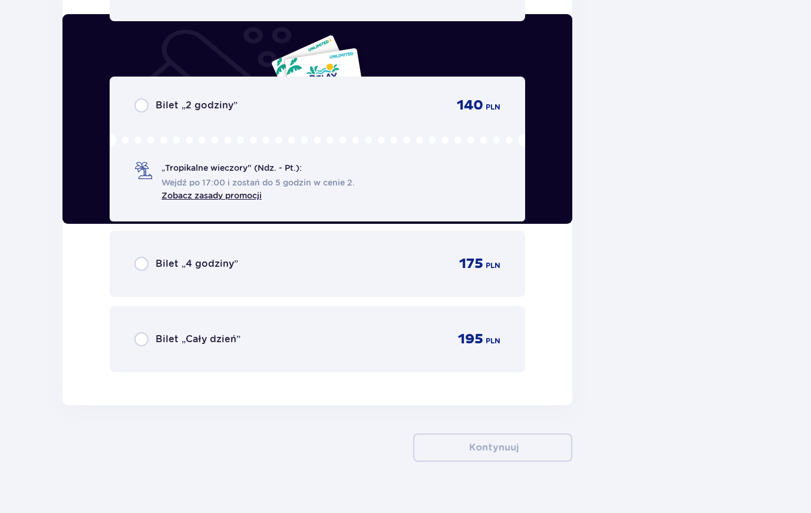
click at [289, 338] on div "Bilet „Cały dzień” 195 PLN" at bounding box center [317, 339] width 366 height 18
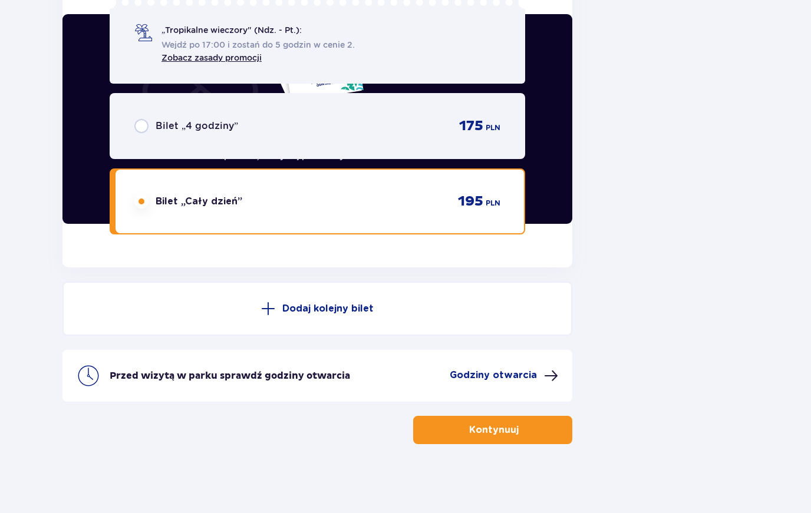
scroll to position [1499, 0]
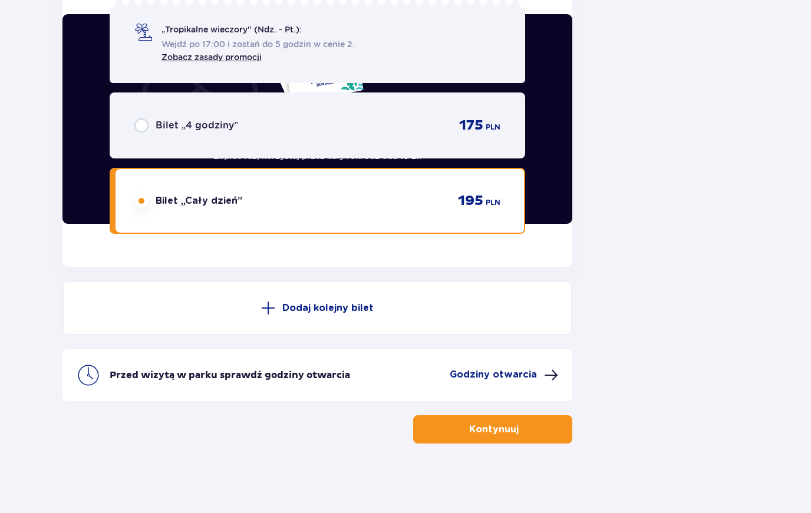
click at [523, 425] on span "button" at bounding box center [520, 430] width 12 height 12
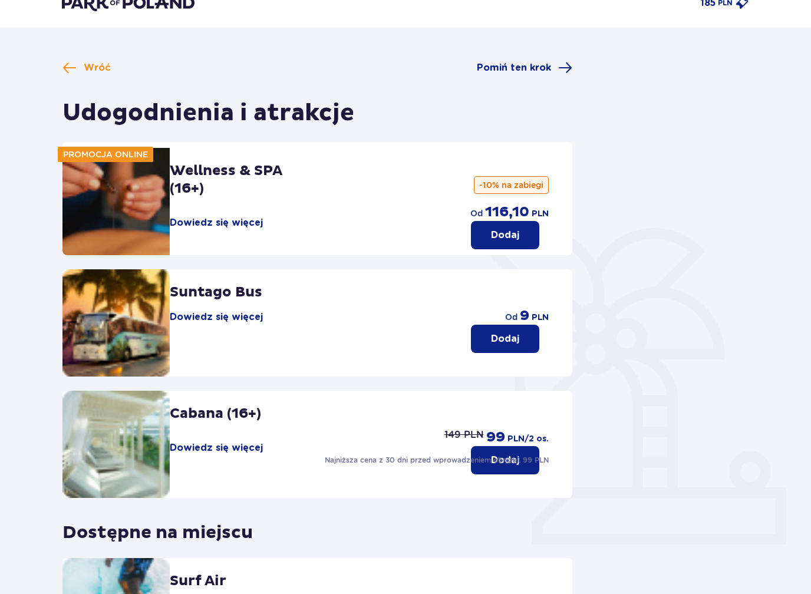
scroll to position [23, 0]
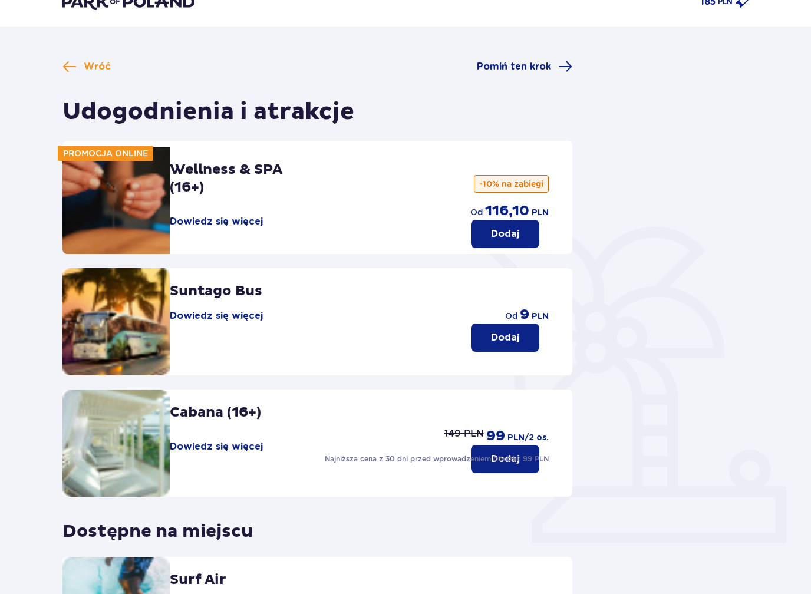
click at [523, 466] on button "Dodaj" at bounding box center [505, 459] width 68 height 28
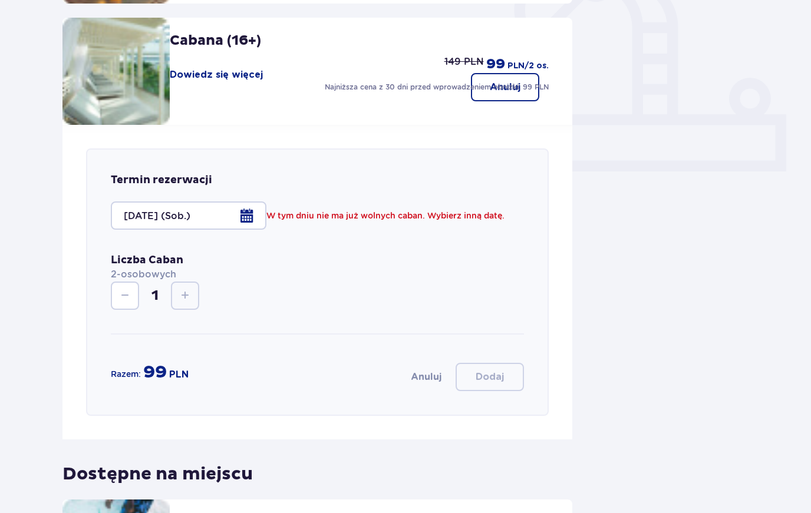
scroll to position [386, 0]
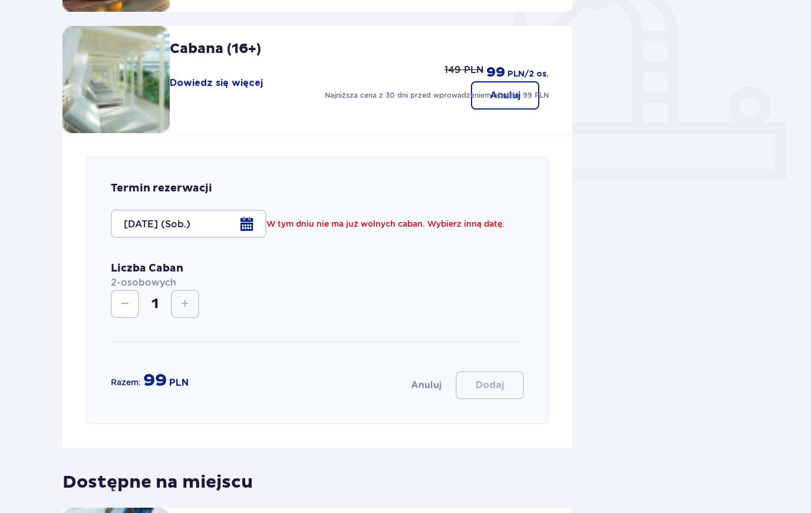
click at [233, 220] on div at bounding box center [189, 224] width 156 height 28
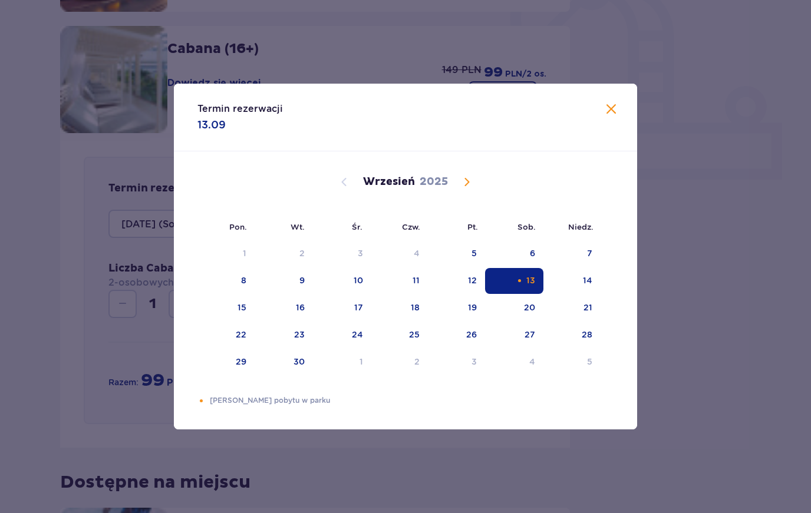
click at [612, 107] on span at bounding box center [611, 110] width 14 height 14
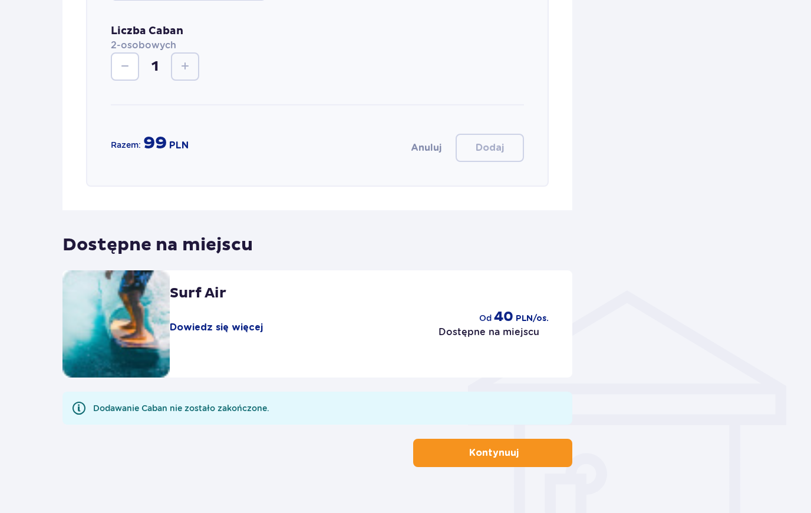
scroll to position [649, 0]
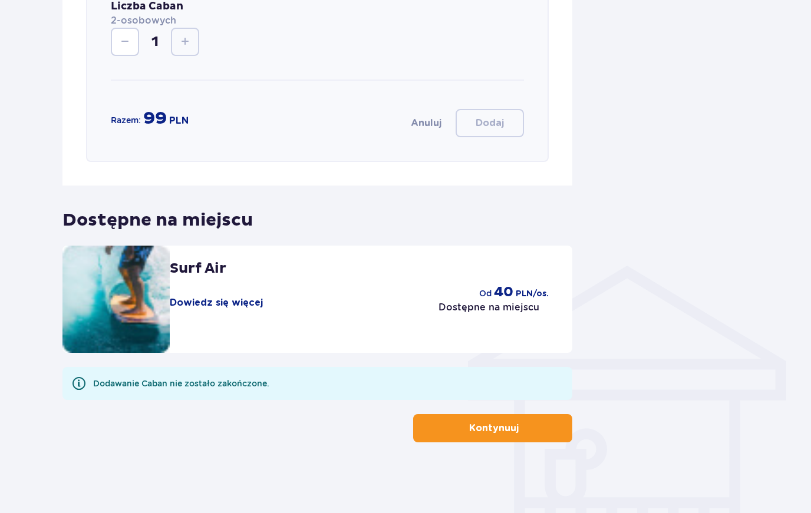
click at [523, 426] on span "button" at bounding box center [520, 428] width 12 height 12
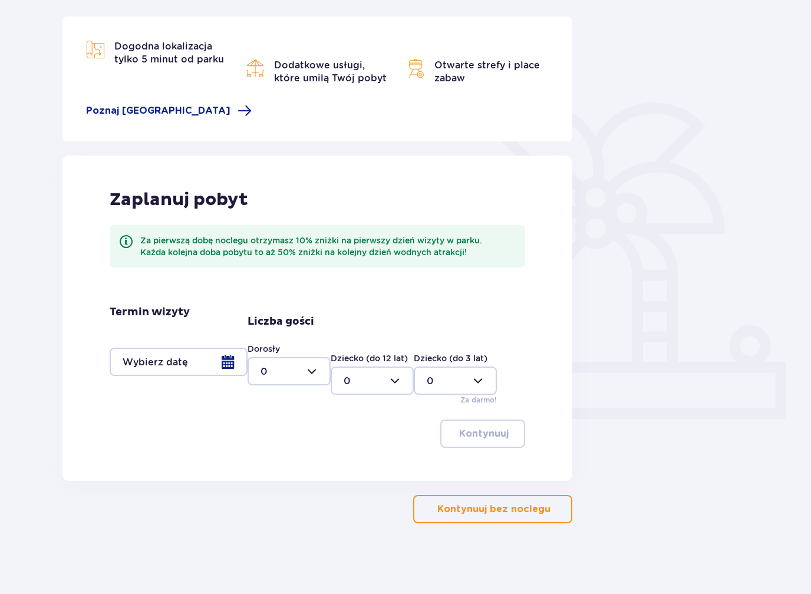
click at [515, 513] on p "Kontynuuj bez noclegu" at bounding box center [493, 509] width 113 height 13
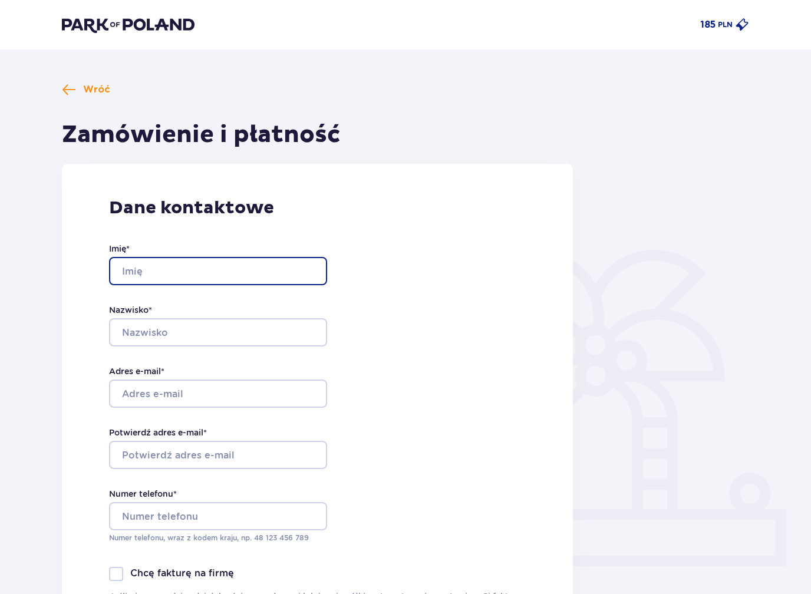
click at [233, 270] on input "Imię *" at bounding box center [218, 271] width 218 height 28
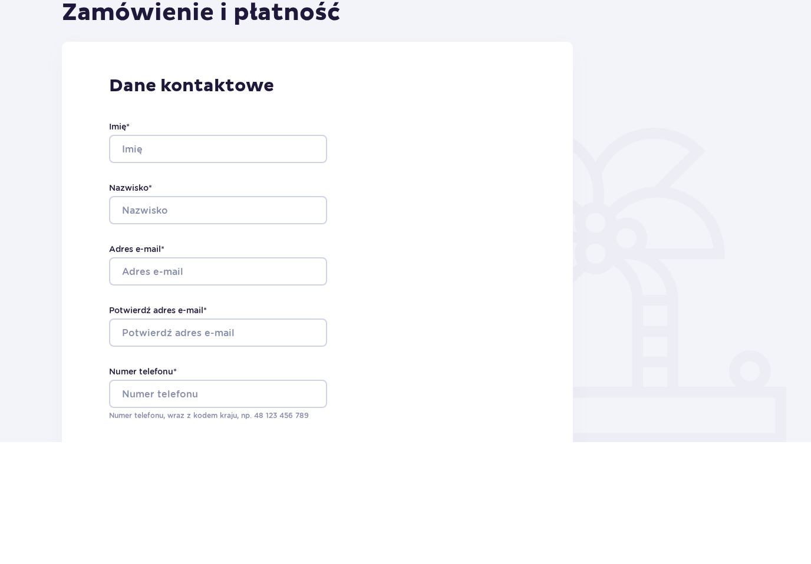
type input "KAMIL"
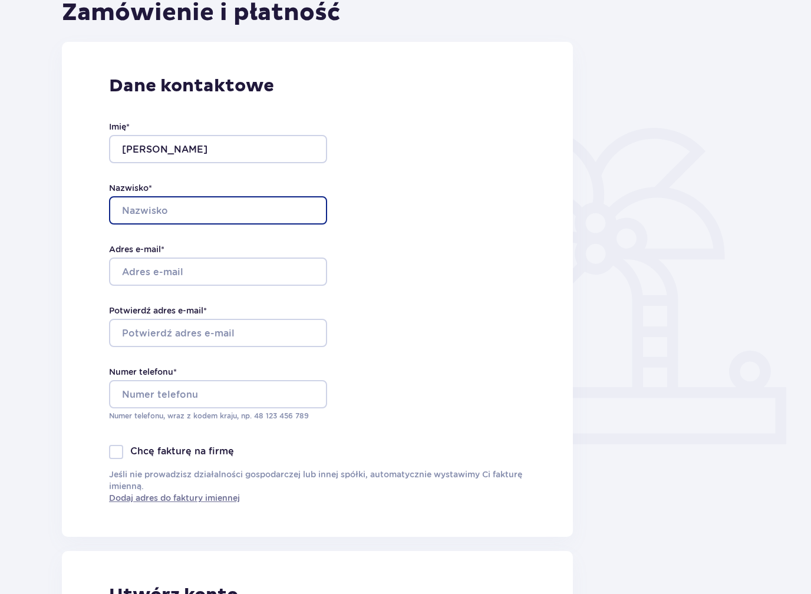
type input "OLEWIŃSKI"
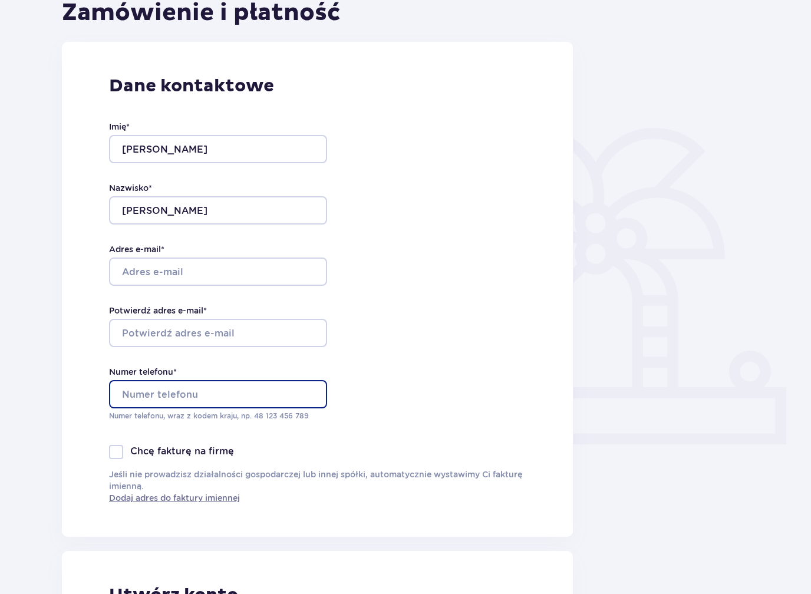
type input "608221147"
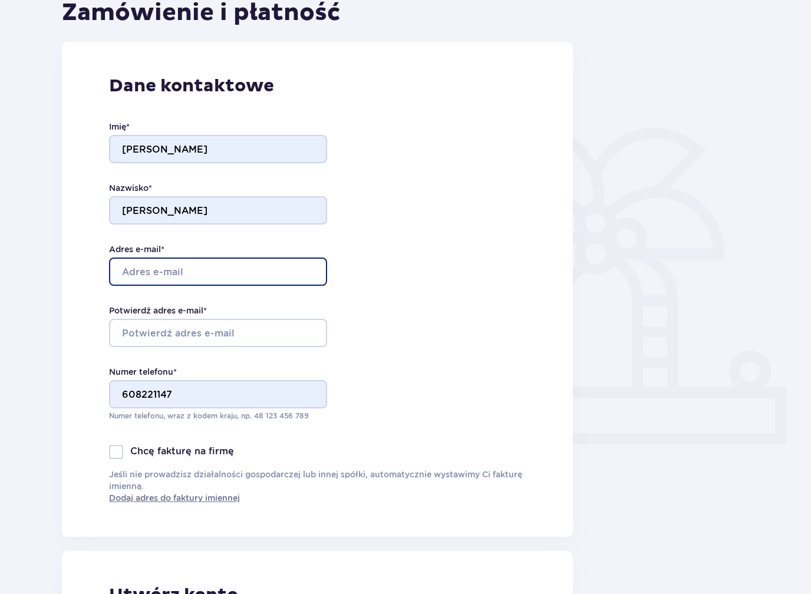
click at [148, 272] on input "Adres e-mail *" at bounding box center [218, 271] width 218 height 28
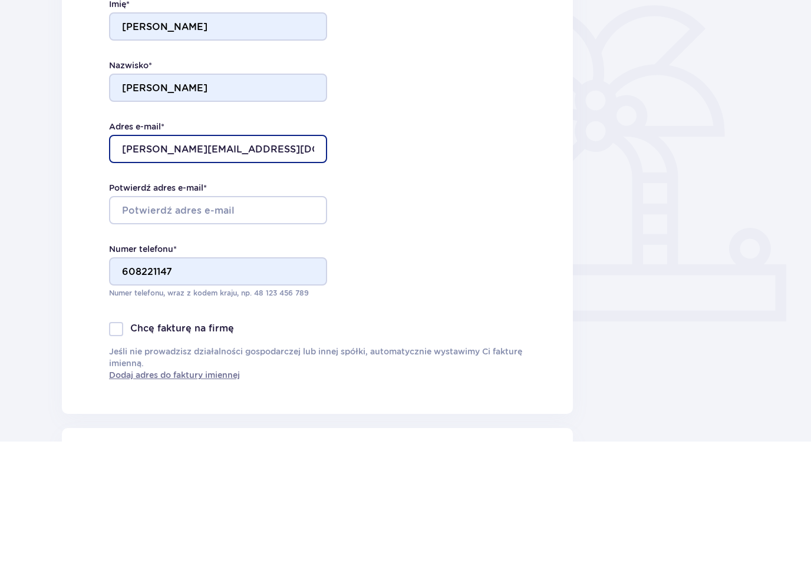
type input "[PERSON_NAME][EMAIL_ADDRESS][DOMAIN_NAME]"
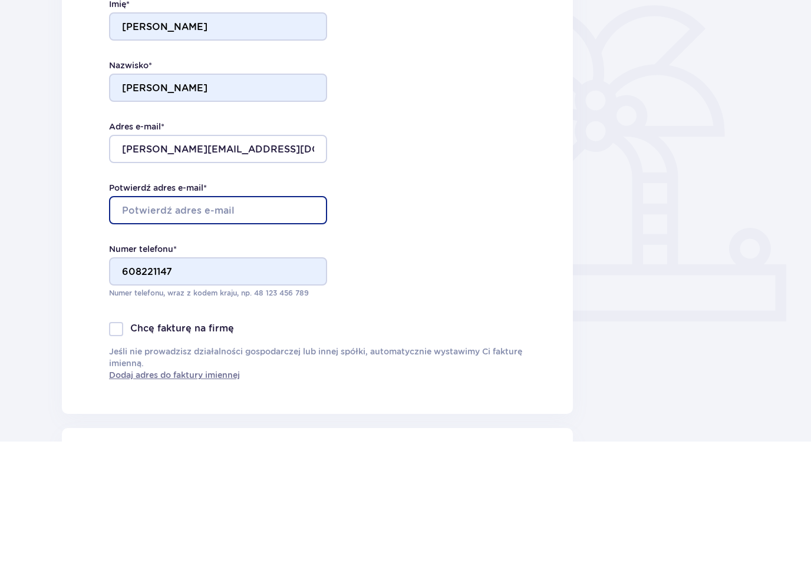
click at [135, 319] on input "Potwierdź adres e-mail *" at bounding box center [218, 333] width 218 height 28
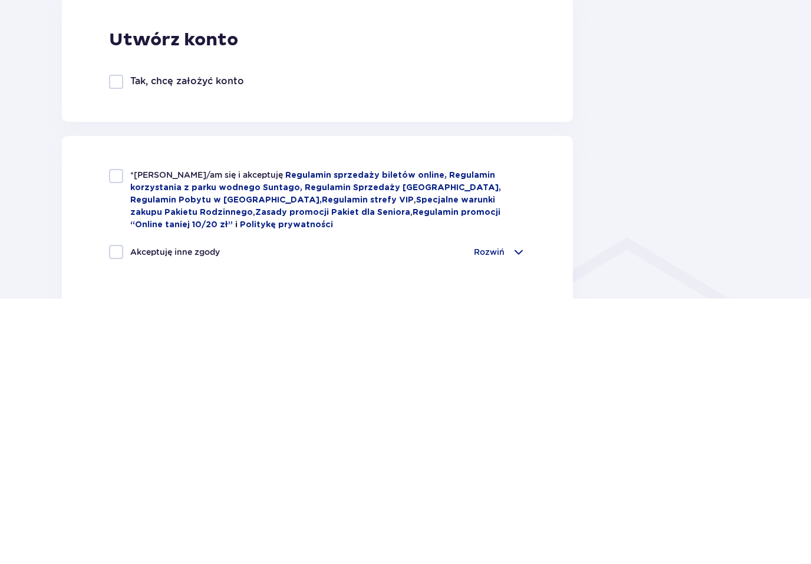
type input "[PERSON_NAME][EMAIL_ADDRESS][DOMAIN_NAME]"
click at [117, 435] on div "*Zapoznałem/am się i akceptuję Regulamin sprzedaży biletów online, Regulamin ko…" at bounding box center [317, 466] width 417 height 62
checkbox input "true"
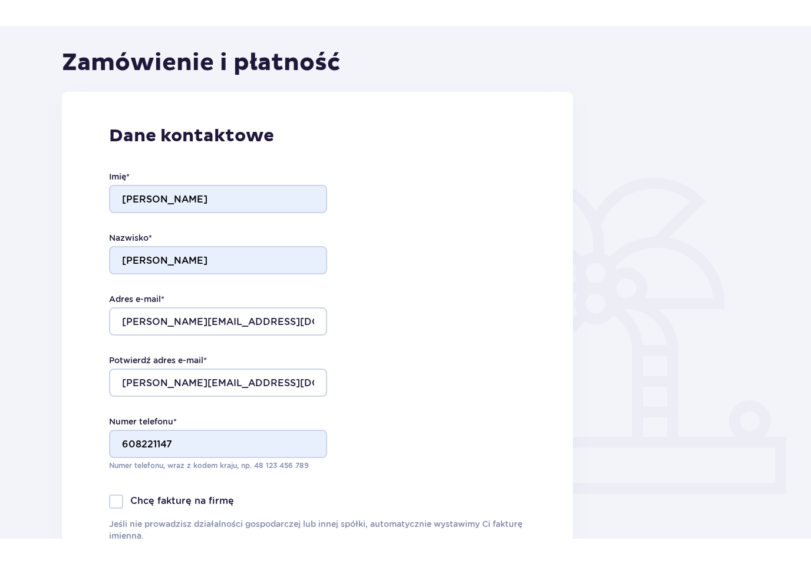
scroll to position [95, 0]
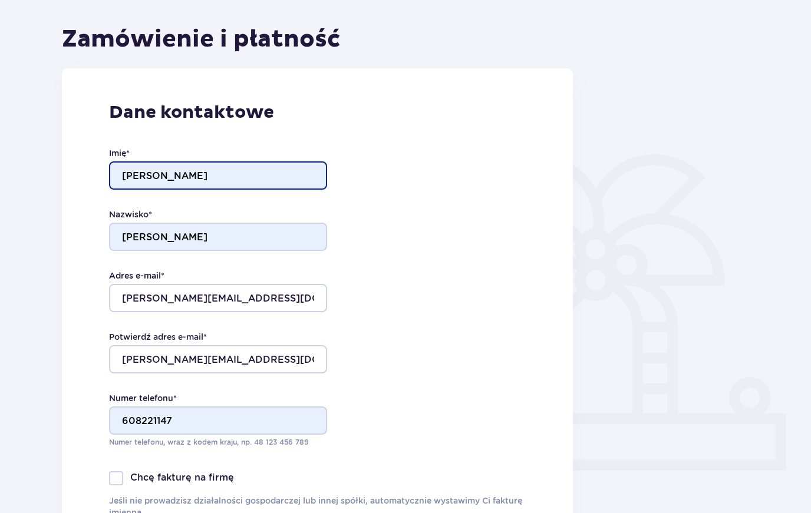
click at [173, 182] on input "KAMIL" at bounding box center [218, 175] width 218 height 28
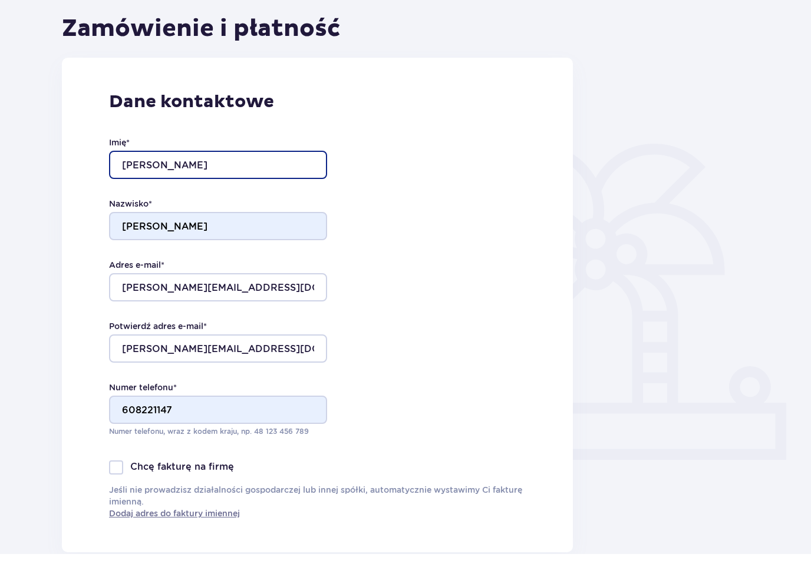
type input "Kamil"
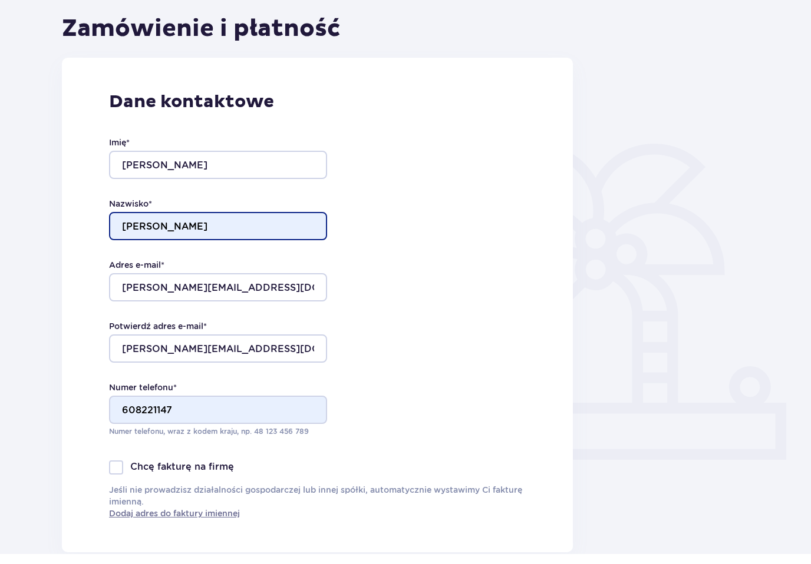
click at [194, 232] on input "OLEWIŃSKI" at bounding box center [218, 237] width 218 height 28
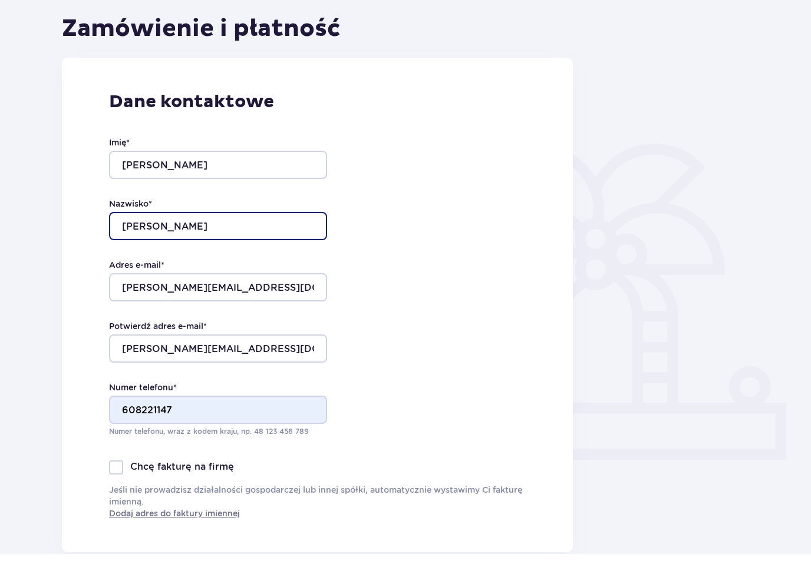
type input "Olewiński"
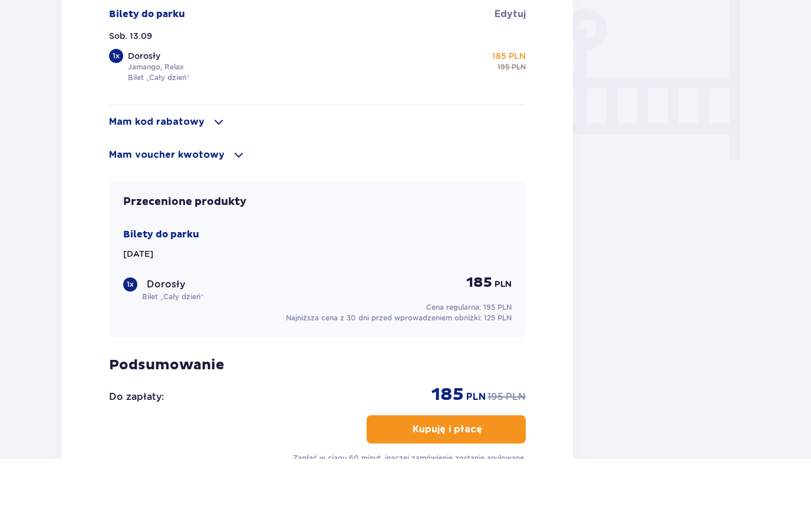
scroll to position [1069, 0]
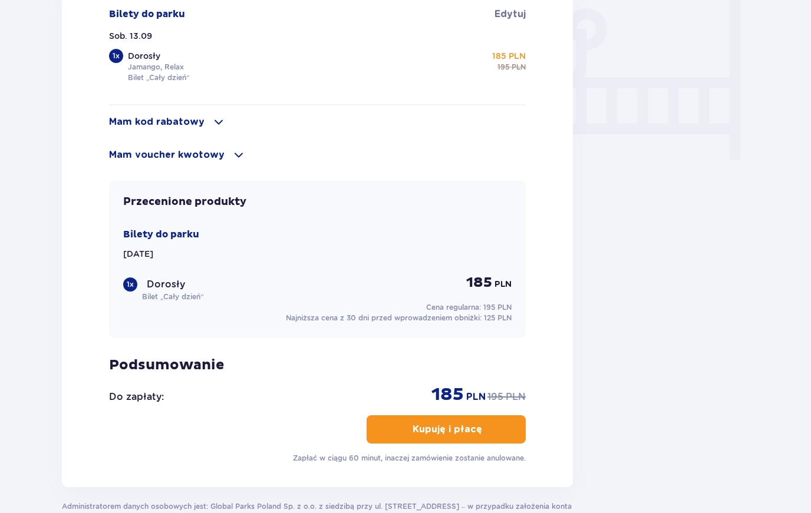
click at [507, 430] on button "Kupuję i płacę" at bounding box center [445, 429] width 159 height 28
